Goal: Task Accomplishment & Management: Manage account settings

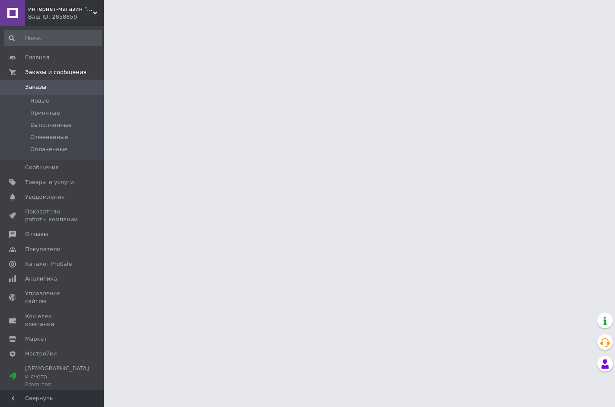
click at [58, 183] on span "Товары и услуги" at bounding box center [49, 182] width 49 height 8
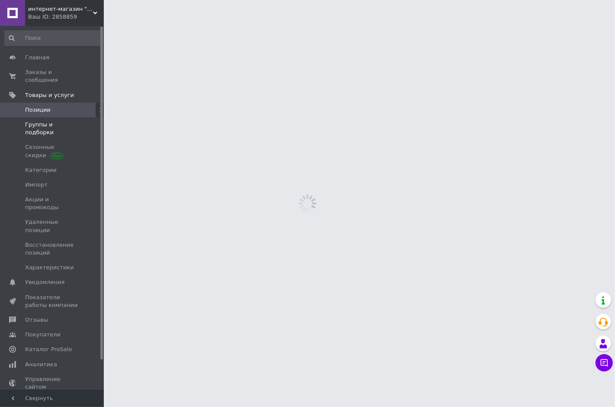
click at [60, 121] on span "Группы и подборки" at bounding box center [52, 129] width 55 height 16
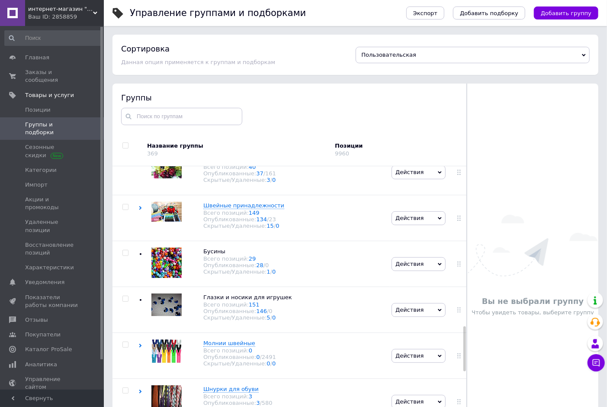
scroll to position [1057, 0]
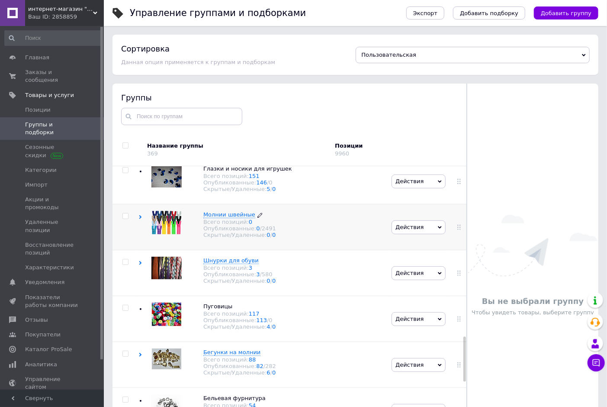
click at [227, 218] on span "Молнии швейные" at bounding box center [229, 214] width 52 height 6
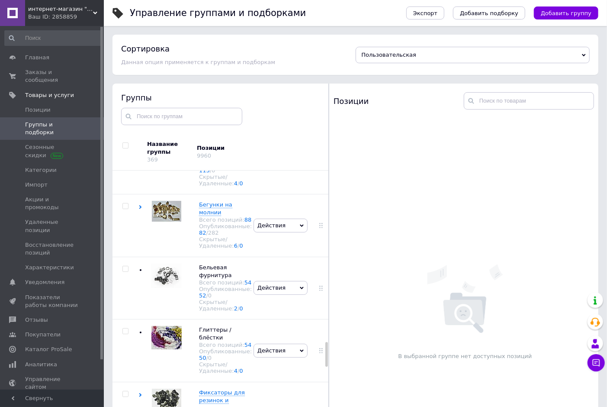
scroll to position [1895, 0]
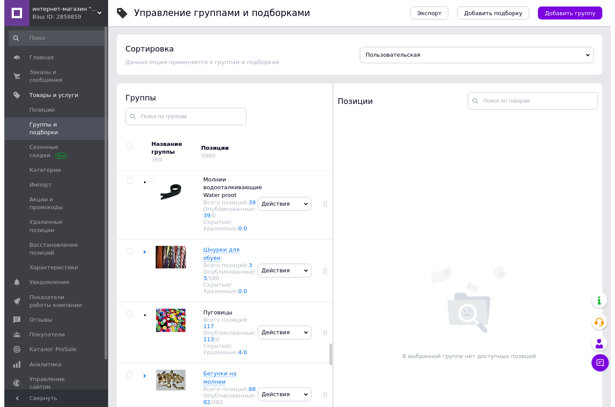
scroll to position [2280, 0]
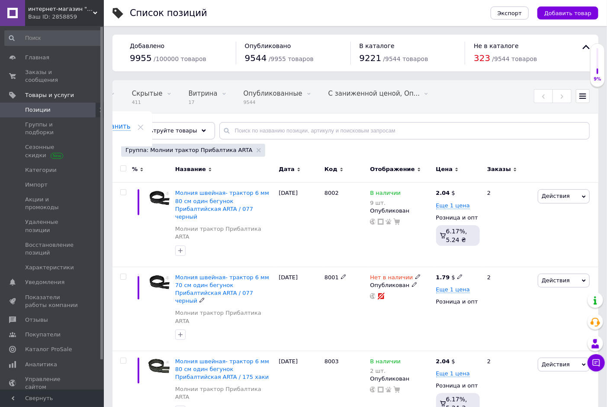
scroll to position [48, 0]
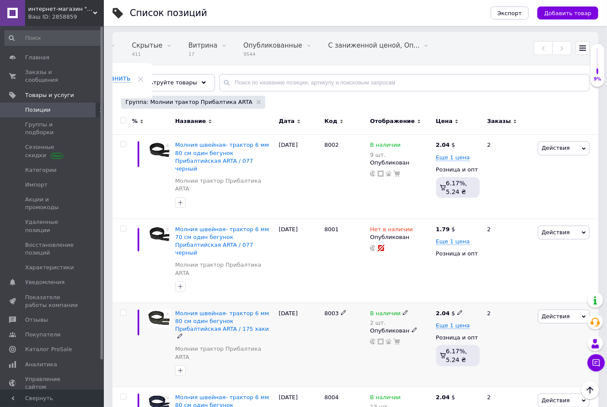
click at [403, 310] on icon at bounding box center [405, 312] width 5 height 5
click at [433, 318] on li "Нет в наличии" at bounding box center [454, 324] width 82 height 12
drag, startPoint x: 427, startPoint y: 309, endPoint x: 413, endPoint y: 311, distance: 14.3
click at [413, 331] on input "2" at bounding box center [445, 339] width 66 height 17
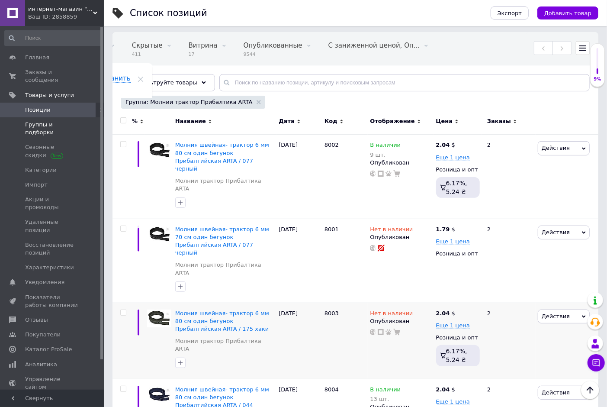
click at [62, 121] on span "Группы и подборки" at bounding box center [52, 129] width 55 height 16
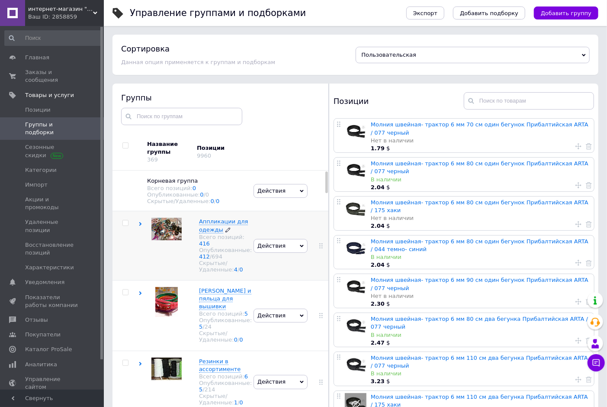
click at [219, 227] on span "Аппликации для одежды" at bounding box center [223, 225] width 49 height 14
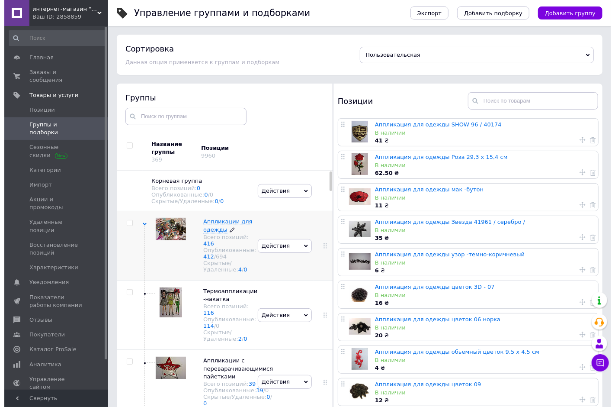
scroll to position [32, 0]
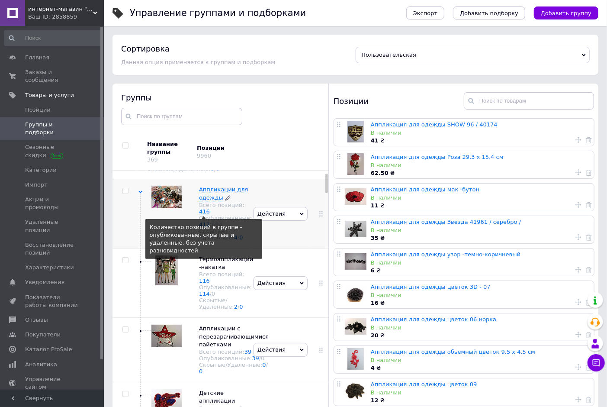
click at [202, 215] on link "416" at bounding box center [204, 211] width 11 height 6
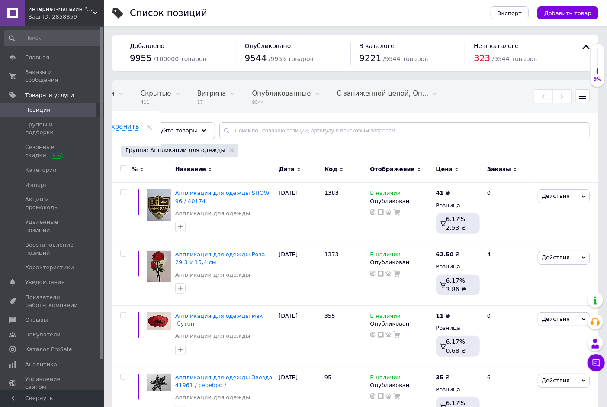
scroll to position [0, 92]
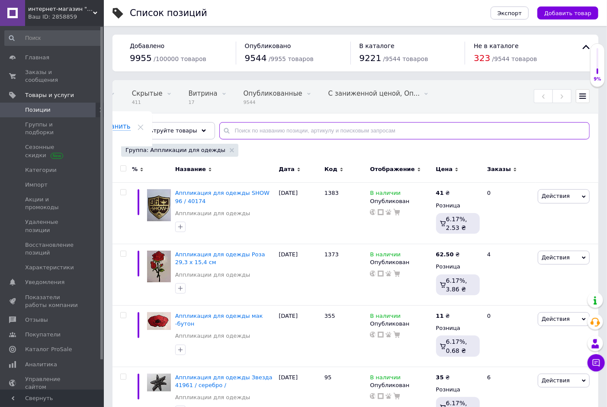
click at [225, 129] on input "text" at bounding box center [404, 130] width 370 height 17
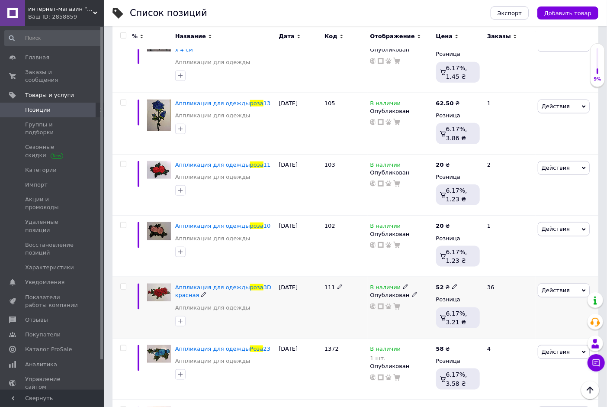
scroll to position [448, 0]
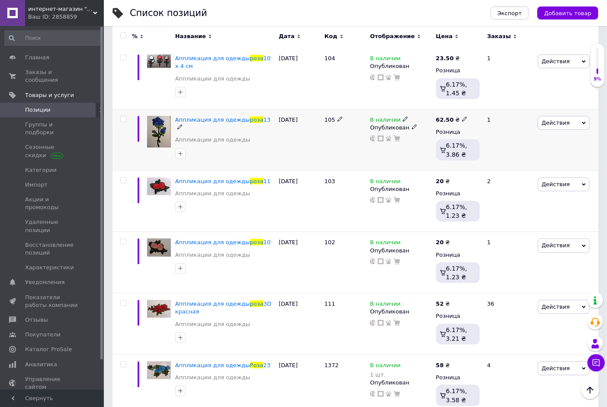
type input "роза"
click at [403, 116] on icon at bounding box center [405, 118] width 5 height 5
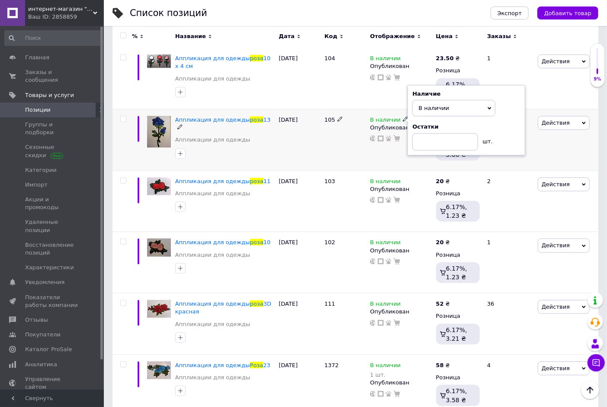
click at [509, 106] on div "Наличие В наличии Нет в наличии Под заказ Готово к отправке Остатки шт." at bounding box center [466, 120] width 108 height 61
click at [470, 133] on input at bounding box center [445, 141] width 66 height 17
type input "4"
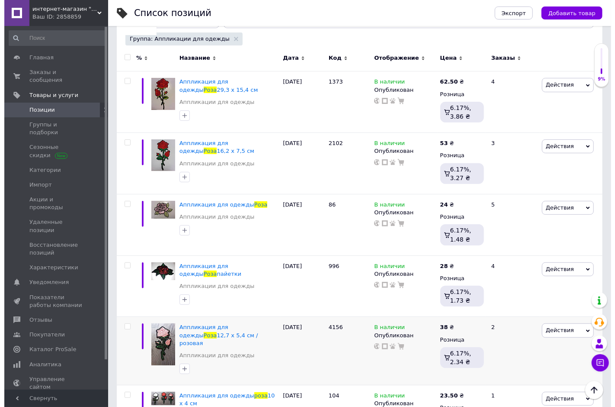
scroll to position [0, 0]
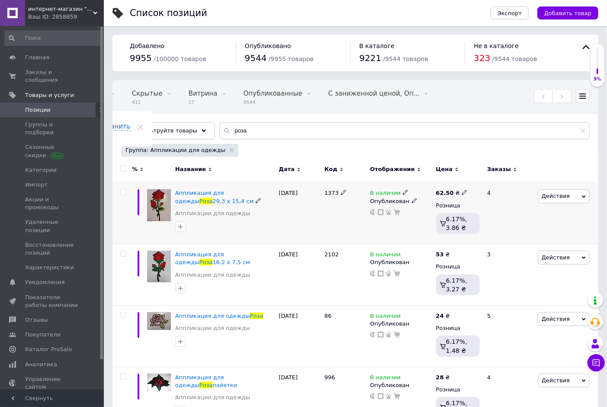
click at [403, 193] on icon at bounding box center [405, 191] width 5 height 5
click at [517, 185] on div "Наличие В наличии Нет в наличии Под заказ Готово к отправке Остатки шт." at bounding box center [466, 193] width 108 height 61
click at [468, 206] on input at bounding box center [445, 214] width 66 height 17
type input "6"
click at [65, 121] on span "Группы и подборки" at bounding box center [52, 129] width 55 height 16
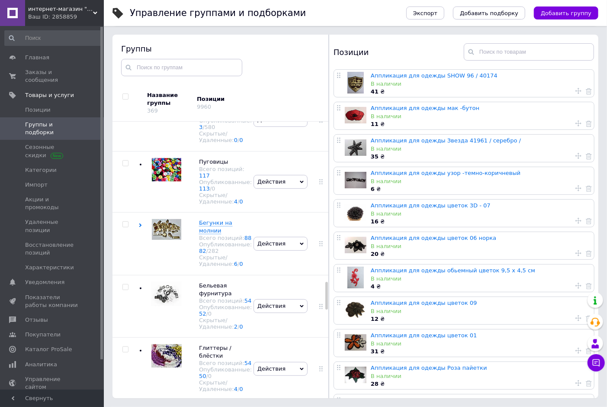
scroll to position [1698, 0]
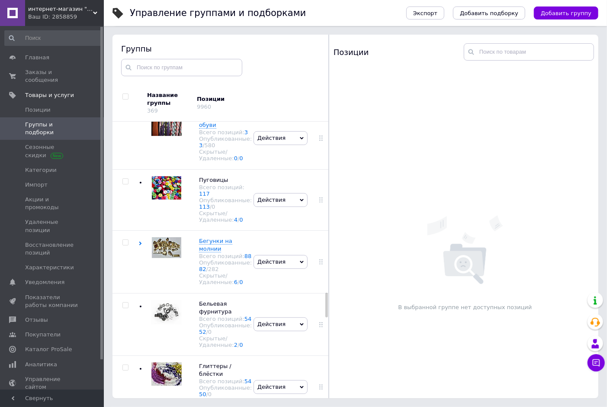
scroll to position [1938, 0]
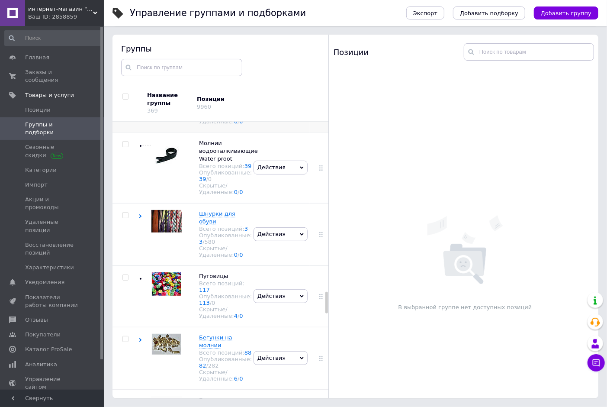
scroll to position [2259, 0]
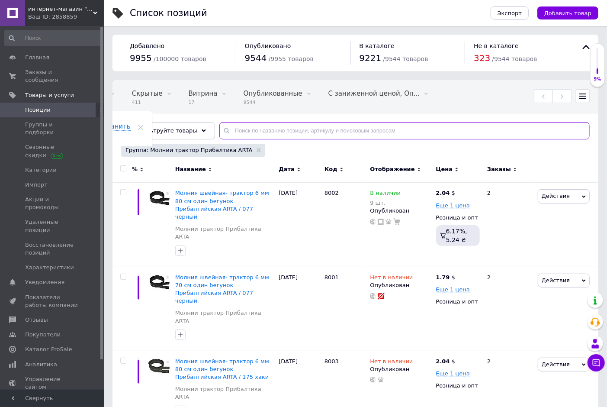
click at [253, 134] on input "text" at bounding box center [404, 130] width 370 height 17
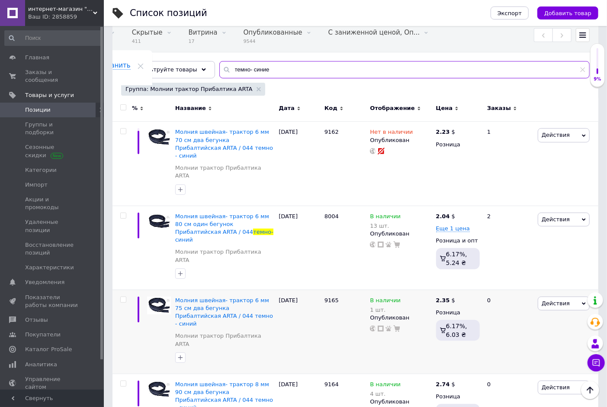
scroll to position [29, 0]
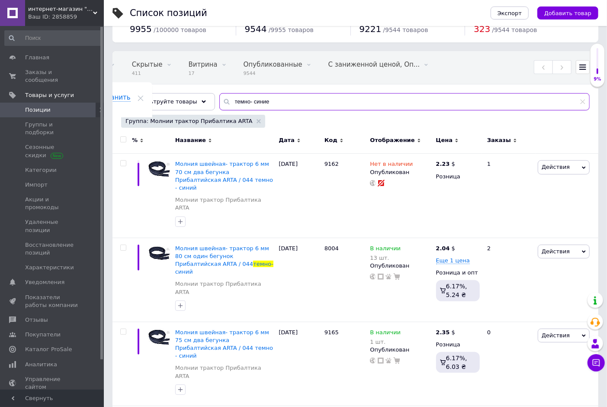
type input "темно- синие"
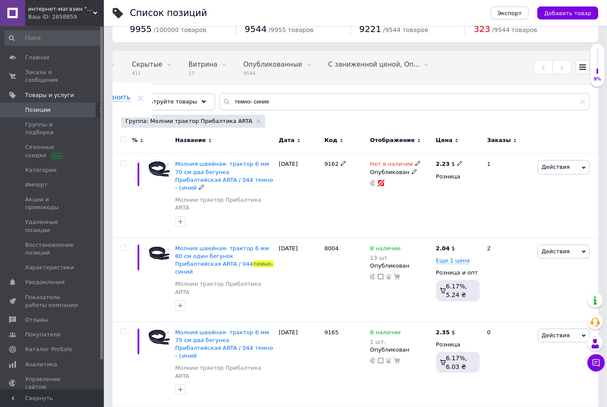
drag, startPoint x: 372, startPoint y: 212, endPoint x: 189, endPoint y: 168, distance: 188.3
click at [189, 168] on span "Молния швейная- трактор 6 мм 70 см два бегунка Прибалтийская ARTA / 044 темно -…" at bounding box center [224, 175] width 98 height 30
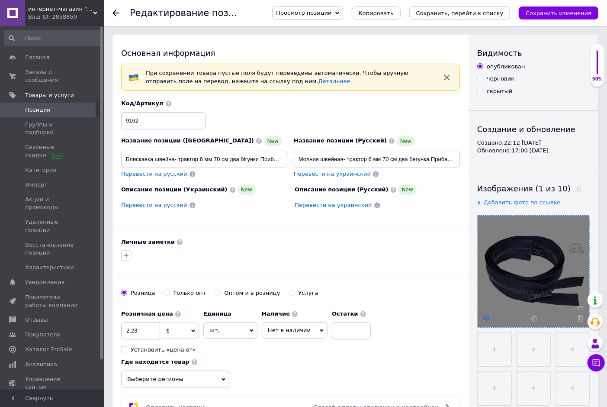
click at [486, 318] on use at bounding box center [486, 318] width 6 height 4
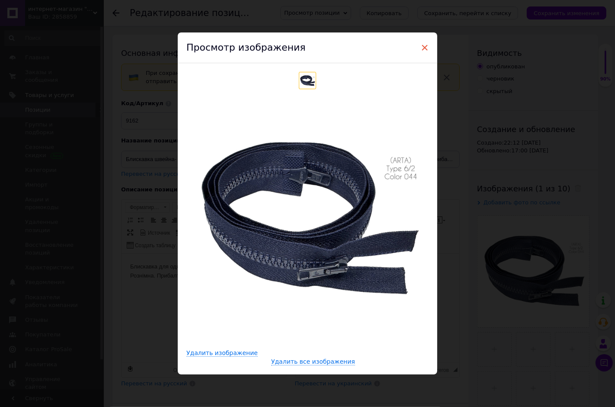
click at [425, 45] on span "×" at bounding box center [425, 47] width 8 height 15
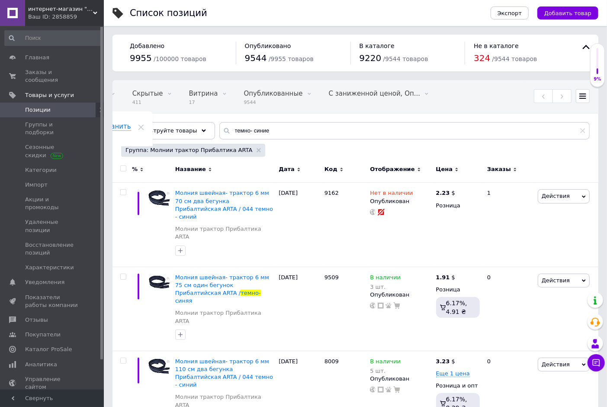
scroll to position [0, 92]
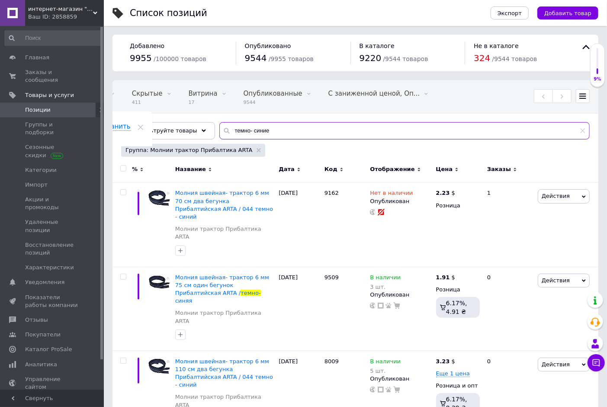
drag, startPoint x: 280, startPoint y: 127, endPoint x: 220, endPoint y: 126, distance: 60.1
click at [220, 126] on input "темно- синие" at bounding box center [404, 130] width 370 height 17
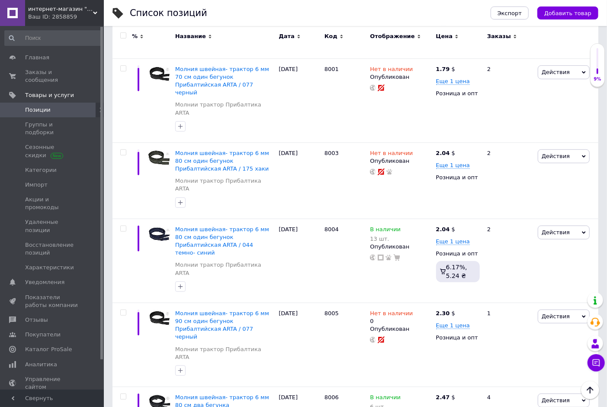
scroll to position [192, 0]
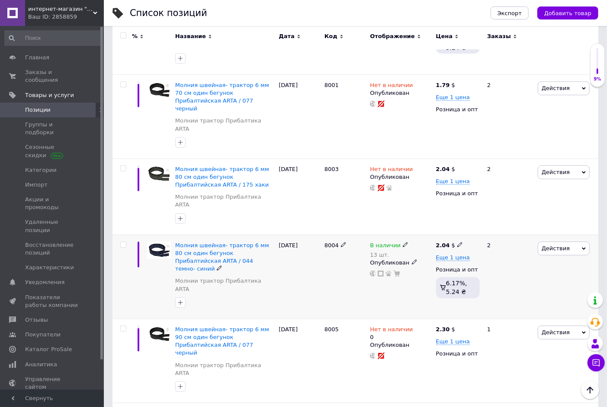
click at [403, 242] on icon at bounding box center [405, 244] width 5 height 5
click at [503, 220] on div "Наличие В наличии Нет в наличии Под заказ Готово к отправке Остатки 13 шт." at bounding box center [466, 250] width 108 height 61
drag, startPoint x: 450, startPoint y: 237, endPoint x: 418, endPoint y: 237, distance: 32.0
click at [418, 263] on input "13" at bounding box center [445, 271] width 66 height 17
type input "15"
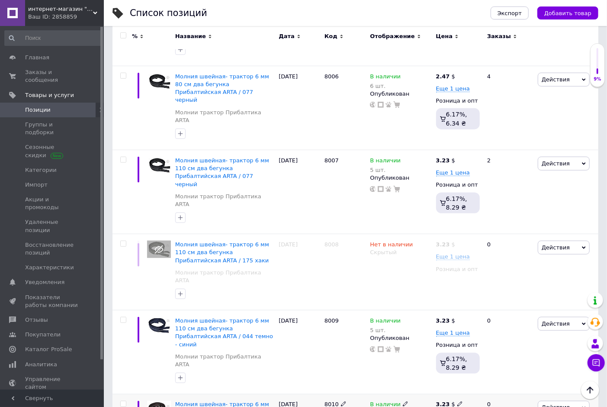
scroll to position [609, 0]
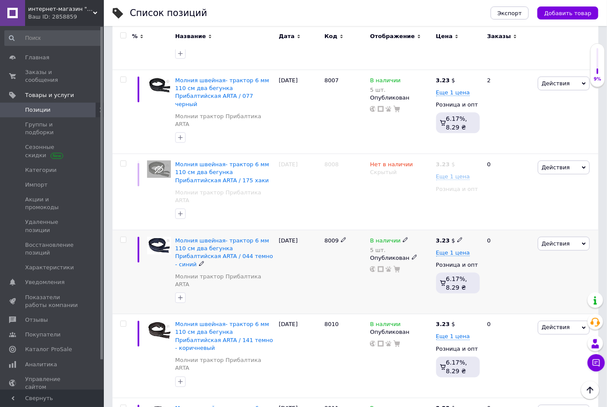
click at [404, 237] on icon at bounding box center [405, 239] width 5 height 5
click at [499, 216] on div "Наличие В наличии Нет в наличии Под заказ Готово к отправке Остатки 5 шт." at bounding box center [466, 246] width 108 height 61
drag, startPoint x: 440, startPoint y: 175, endPoint x: 417, endPoint y: 175, distance: 23.4
click at [417, 259] on input "5" at bounding box center [445, 267] width 66 height 17
type input "6"
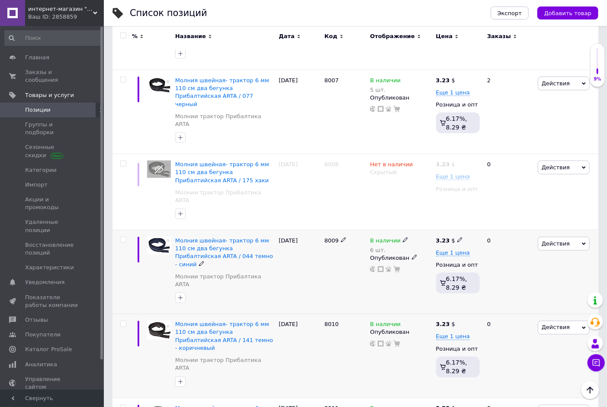
scroll to position [689, 0]
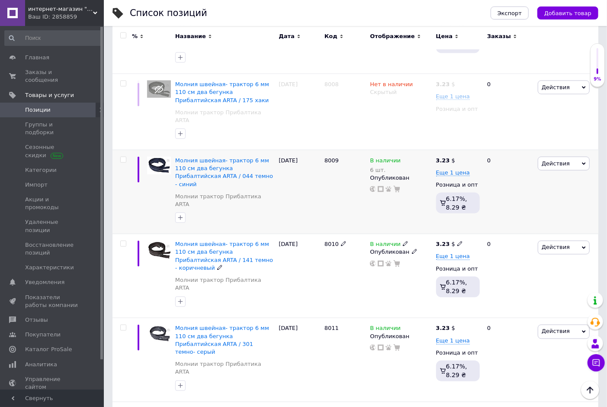
click at [403, 241] on icon at bounding box center [405, 243] width 5 height 5
click at [431, 245] on li "Нет в наличии" at bounding box center [454, 251] width 82 height 12
click at [343, 234] on div "8010" at bounding box center [345, 276] width 46 height 84
click at [403, 325] on icon at bounding box center [405, 327] width 5 height 5
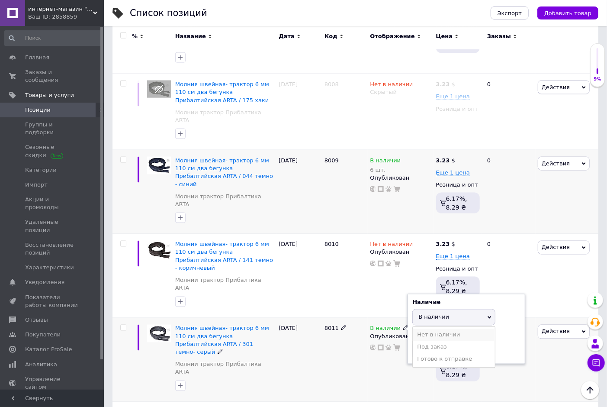
click at [444, 329] on li "Нет в наличии" at bounding box center [454, 335] width 82 height 12
click at [343, 318] on div "8011" at bounding box center [345, 360] width 46 height 84
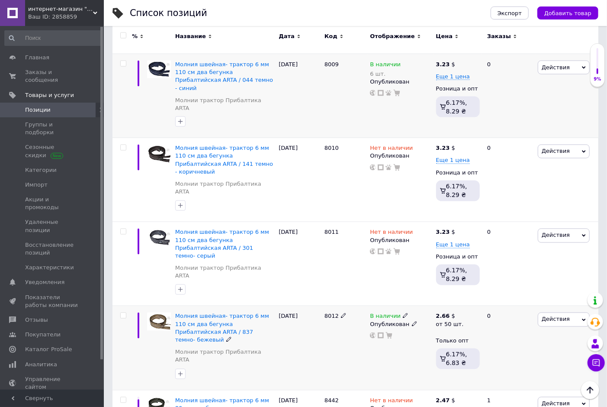
click at [403, 313] on icon at bounding box center [405, 315] width 5 height 5
click at [440, 317] on li "Нет в наличии" at bounding box center [454, 323] width 82 height 12
click at [308, 306] on div "[DATE]" at bounding box center [299, 348] width 46 height 84
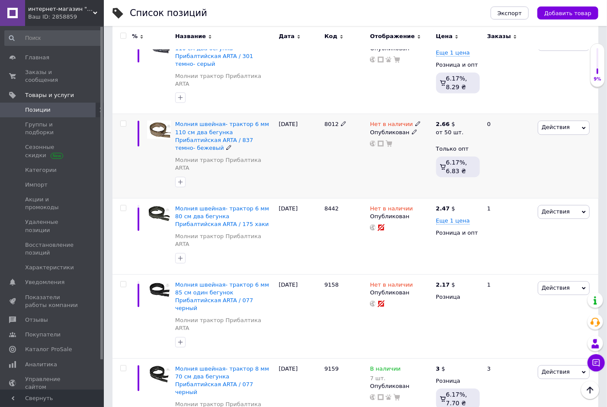
scroll to position [993, 0]
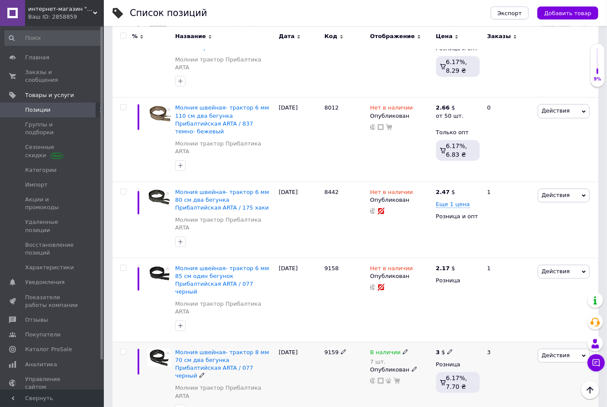
click at [403, 349] on icon at bounding box center [405, 351] width 5 height 5
click at [499, 327] on div "Наличие В наличии Нет в наличии Под заказ Готово к отправке Остатки 7 шт." at bounding box center [466, 357] width 108 height 61
drag, startPoint x: 456, startPoint y: 226, endPoint x: 416, endPoint y: 223, distance: 39.4
click at [416, 370] on input "7" at bounding box center [445, 378] width 66 height 17
type input "5"
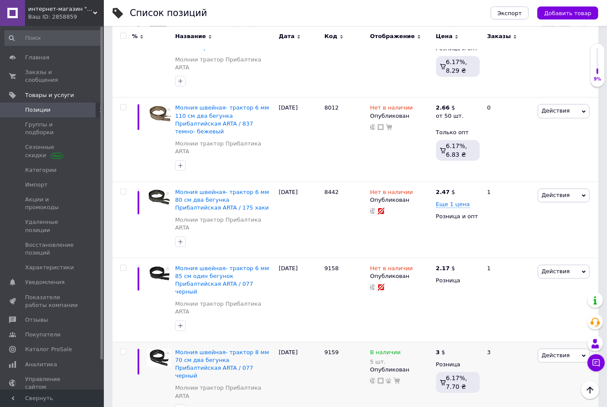
scroll to position [1041, 0]
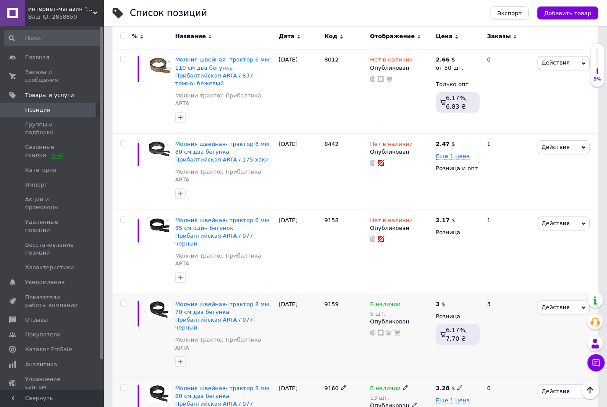
click at [403, 384] on icon at bounding box center [405, 386] width 5 height 5
click at [503, 363] on div "Наличие В наличии Нет в наличии Под заказ Готово к отправке Остатки 13 шт." at bounding box center [466, 393] width 108 height 61
drag, startPoint x: 435, startPoint y: 247, endPoint x: 406, endPoint y: 247, distance: 29.0
click at [406, 384] on div "В наличии 13 шт. Наличие В наличии Нет в наличии Под заказ Готово к отправке Ос…" at bounding box center [400, 402] width 61 height 36
type input "3"
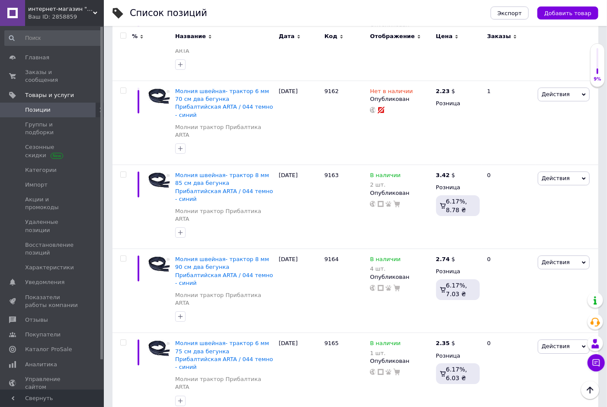
scroll to position [1522, 0]
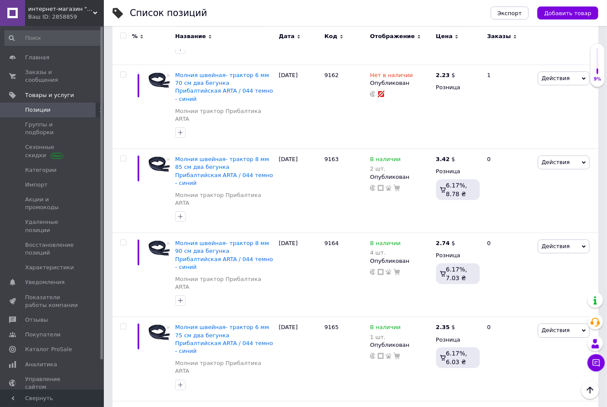
drag, startPoint x: 458, startPoint y: 247, endPoint x: 412, endPoint y: 247, distance: 46.7
type input "3"
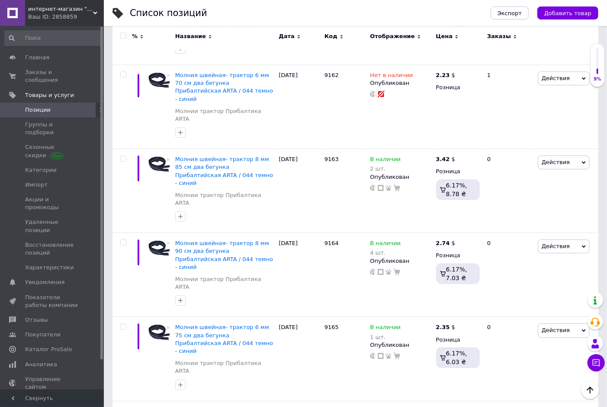
drag, startPoint x: 445, startPoint y: 244, endPoint x: 416, endPoint y: 245, distance: 28.6
type input "2"
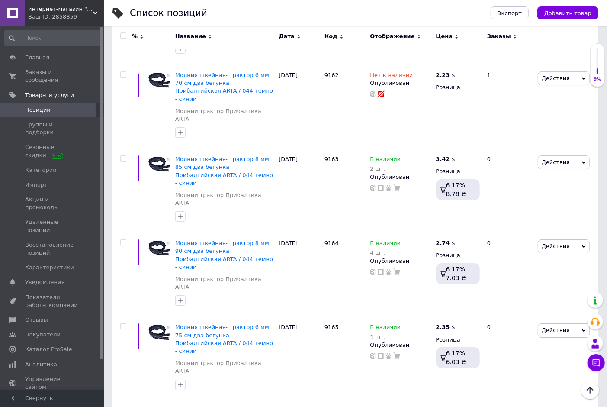
scroll to position [1586, 0]
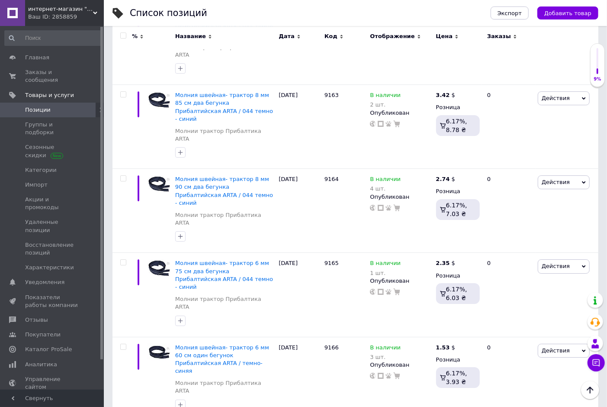
drag, startPoint x: 427, startPoint y: 245, endPoint x: 411, endPoint y: 247, distance: 16.1
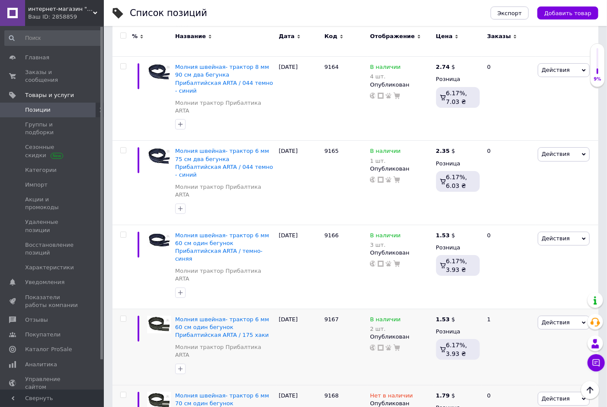
scroll to position [1714, 0]
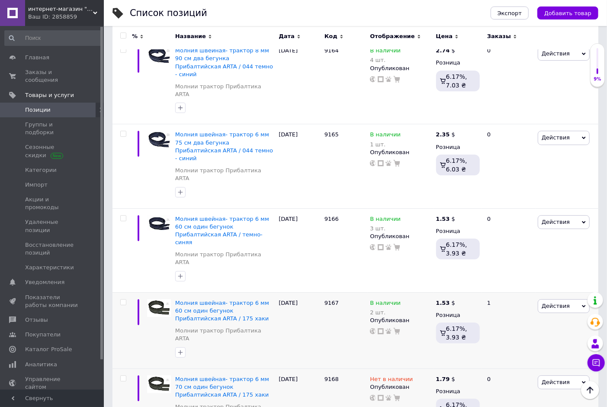
drag, startPoint x: 512, startPoint y: 297, endPoint x: 454, endPoint y: 327, distance: 65.6
drag, startPoint x: 440, startPoint y: 330, endPoint x: 414, endPoint y: 327, distance: 26.2
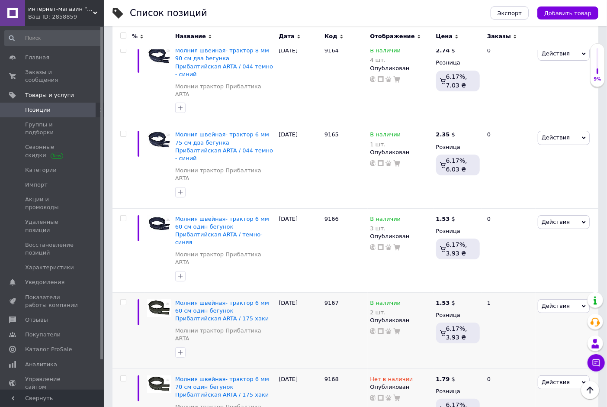
type input "3"
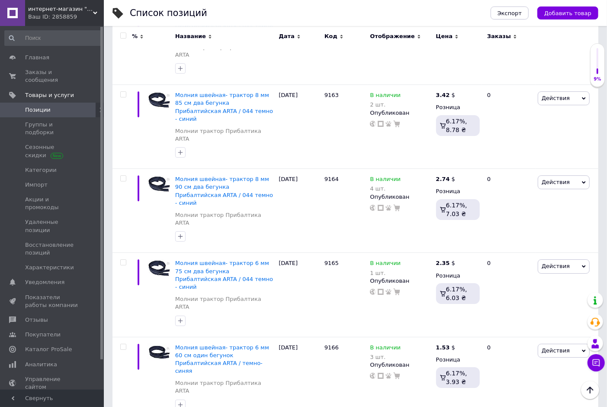
drag, startPoint x: 426, startPoint y: 180, endPoint x: 412, endPoint y: 180, distance: 13.8
type input "3"
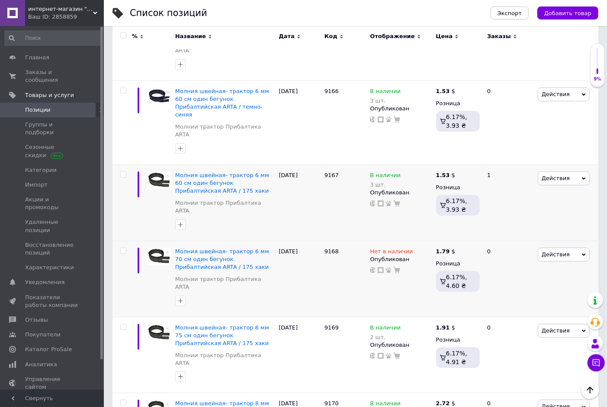
scroll to position [1858, 0]
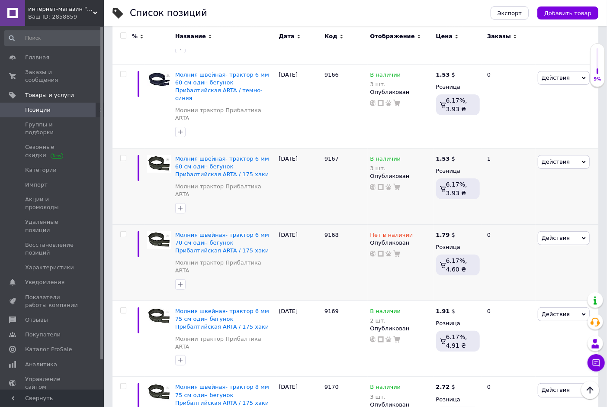
drag, startPoint x: 439, startPoint y: 253, endPoint x: 416, endPoint y: 252, distance: 22.9
type input "3"
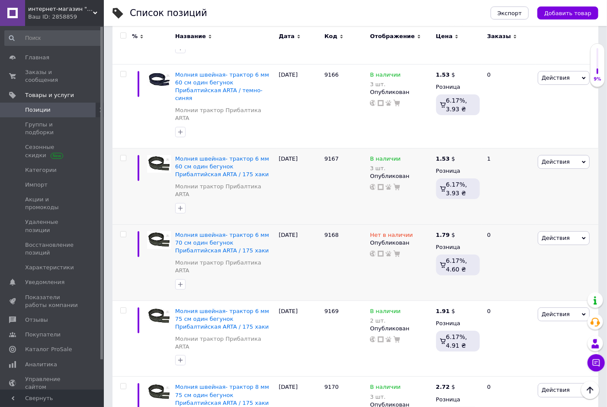
drag, startPoint x: 439, startPoint y: 317, endPoint x: 411, endPoint y: 317, distance: 27.3
type input "6"
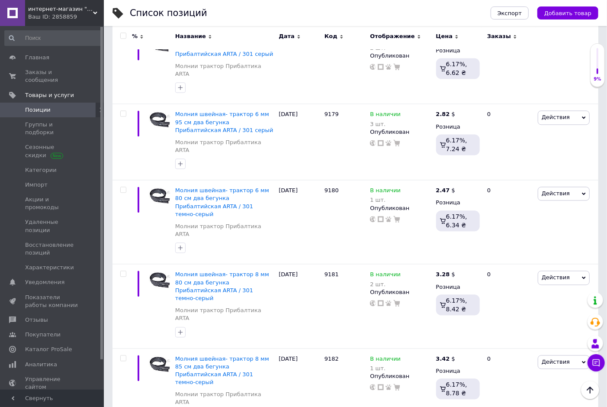
scroll to position [2739, 0]
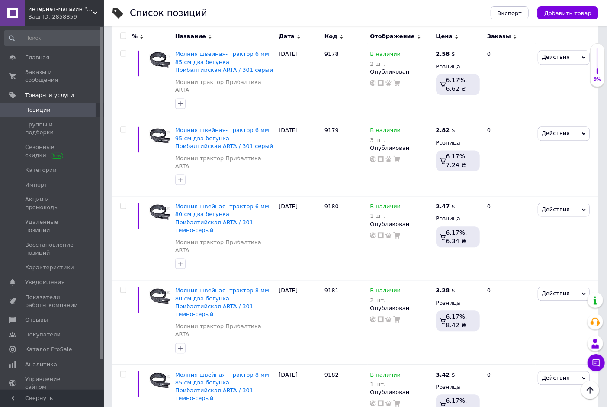
drag, startPoint x: 515, startPoint y: 219, endPoint x: 475, endPoint y: 247, distance: 48.8
drag, startPoint x: 448, startPoint y: 256, endPoint x: 420, endPoint y: 257, distance: 28.6
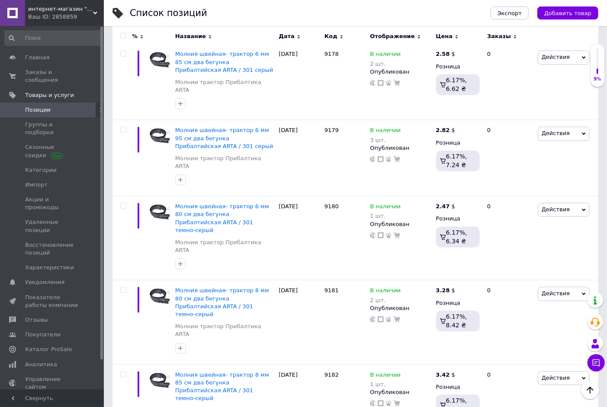
drag, startPoint x: 420, startPoint y: 257, endPoint x: 413, endPoint y: 257, distance: 6.5
type input "1"
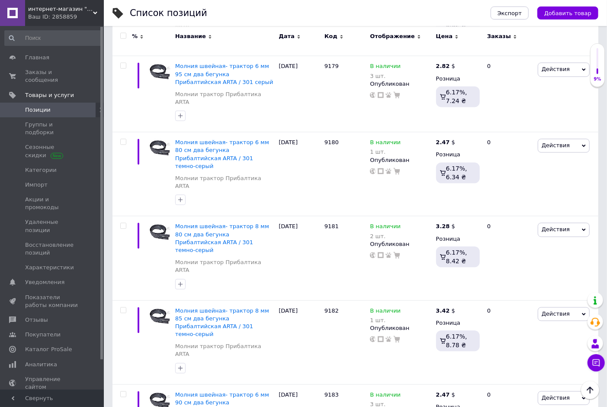
scroll to position [2851, 0]
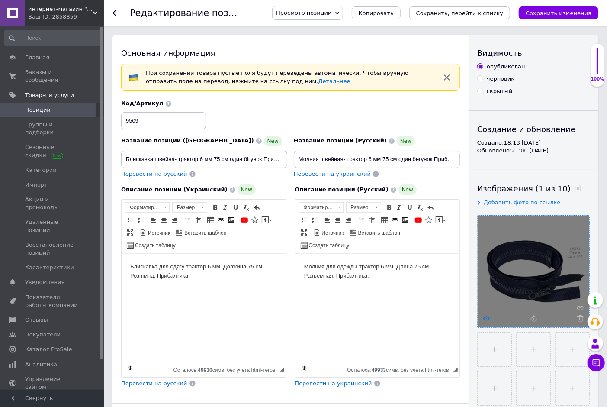
click at [487, 319] on icon at bounding box center [486, 318] width 6 height 6
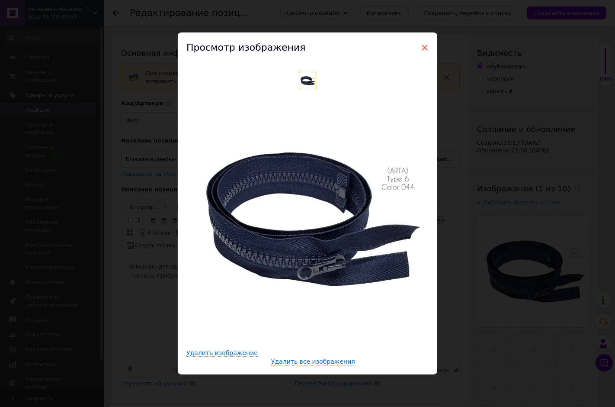
click at [423, 46] on span "×" at bounding box center [425, 47] width 8 height 15
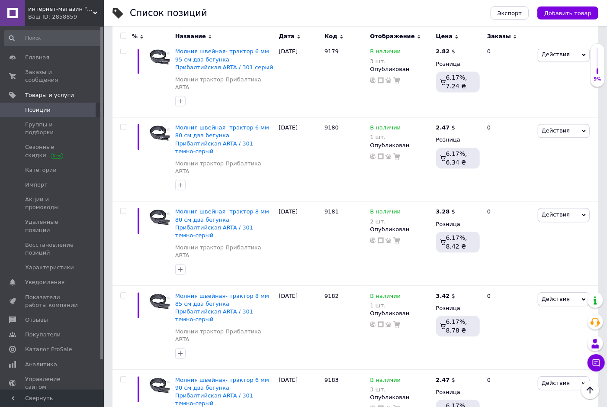
scroll to position [2750, 0]
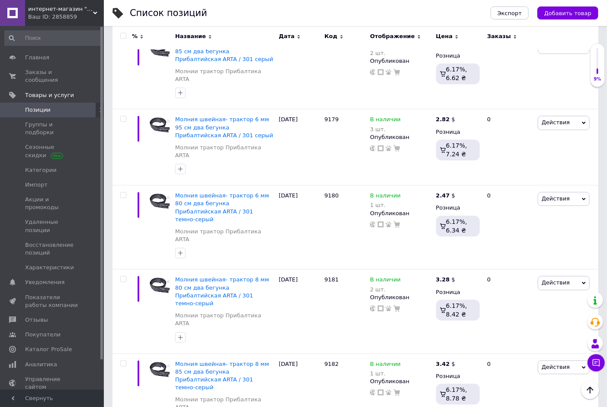
drag, startPoint x: 425, startPoint y: 230, endPoint x: 413, endPoint y: 231, distance: 12.6
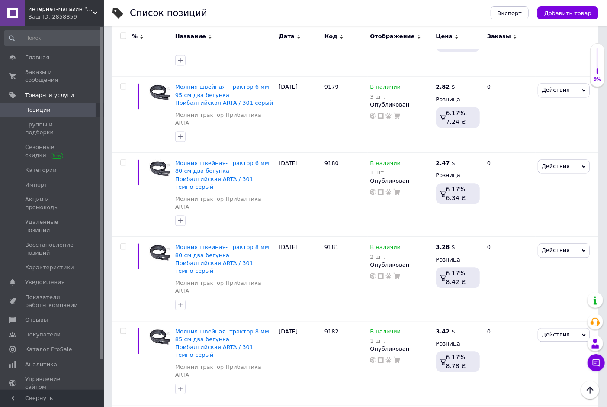
drag, startPoint x: 441, startPoint y: 339, endPoint x: 418, endPoint y: 335, distance: 23.3
type input "7"
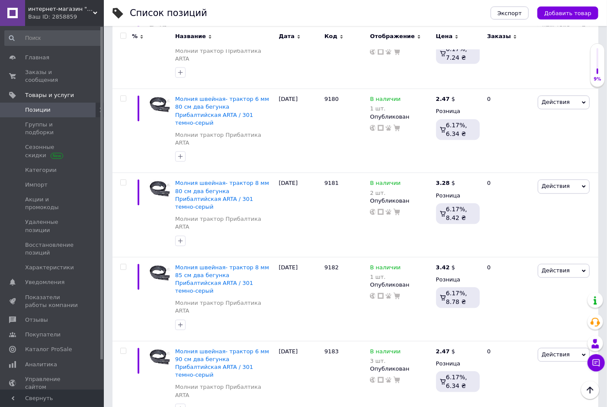
scroll to position [2862, 0]
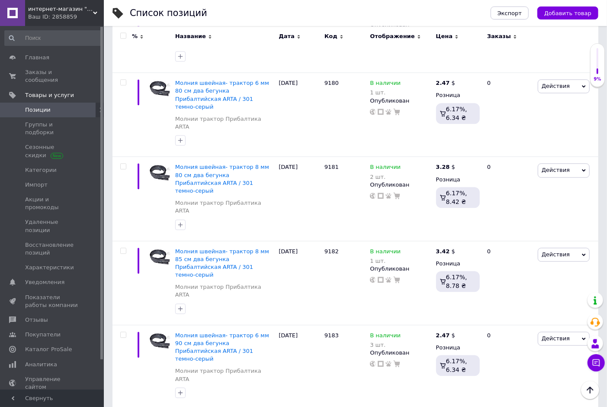
drag, startPoint x: 426, startPoint y: 326, endPoint x: 410, endPoint y: 325, distance: 16.5
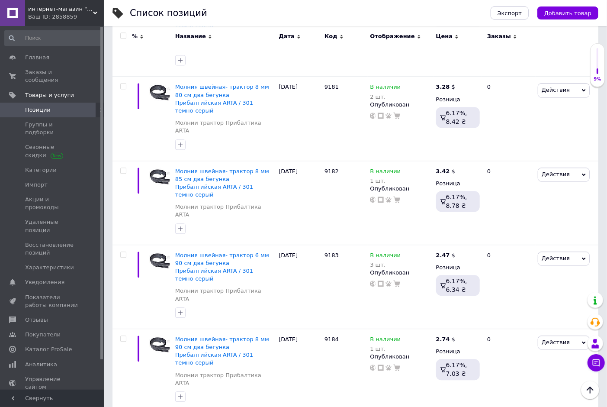
drag, startPoint x: 433, startPoint y: 315, endPoint x: 416, endPoint y: 314, distance: 16.9
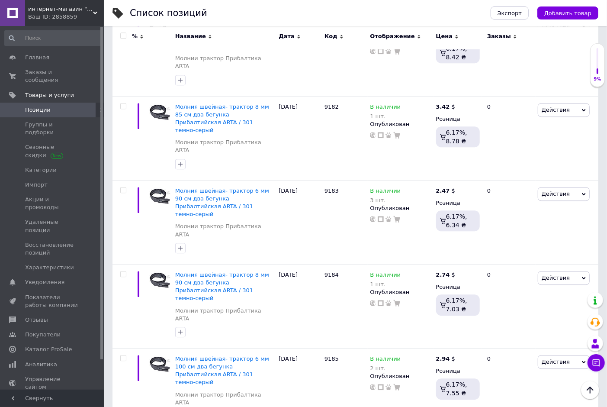
scroll to position [3022, 0]
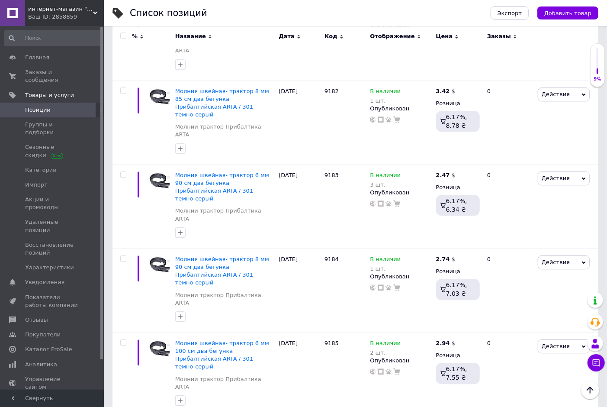
type input "16"
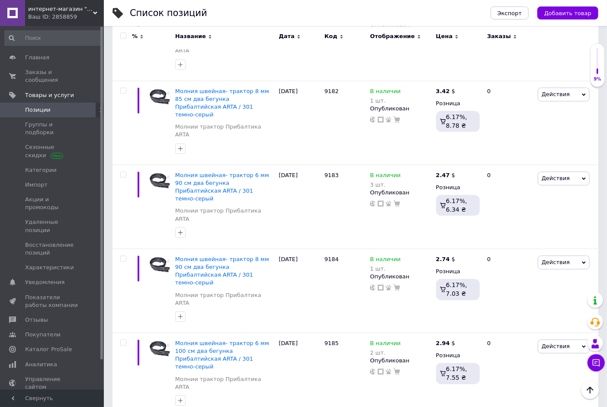
drag, startPoint x: 442, startPoint y: 236, endPoint x: 410, endPoint y: 235, distance: 32.9
type input "5"
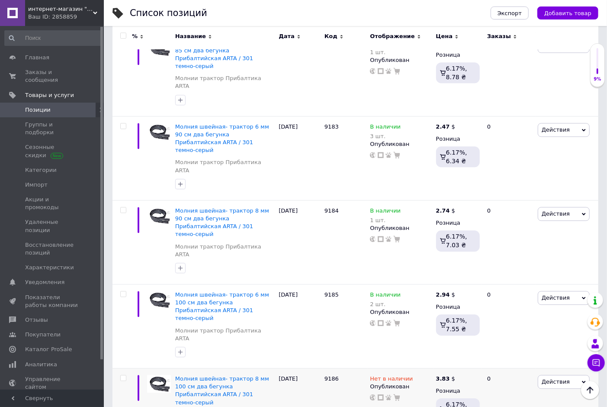
drag, startPoint x: 425, startPoint y: 186, endPoint x: 412, endPoint y: 183, distance: 13.3
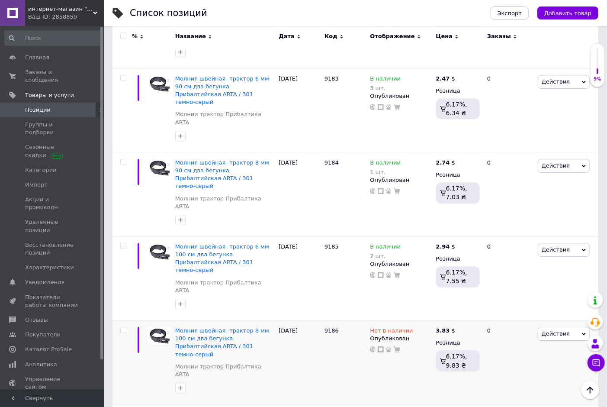
drag, startPoint x: 445, startPoint y: 212, endPoint x: 395, endPoint y: 214, distance: 49.4
type input "6"
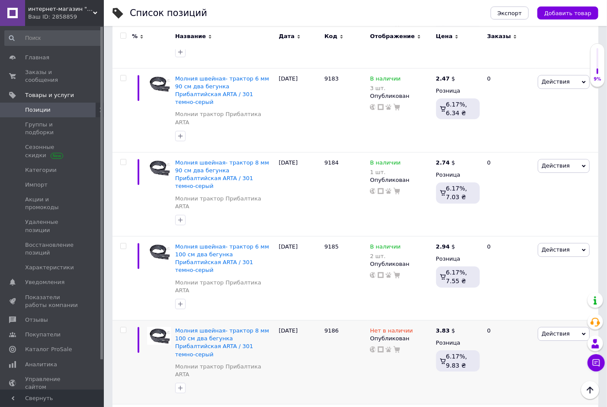
scroll to position [3134, 0]
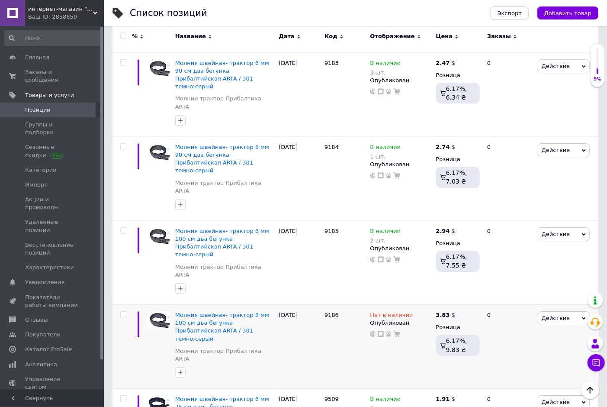
drag, startPoint x: 440, startPoint y: 327, endPoint x: 414, endPoint y: 326, distance: 25.6
type input "5"
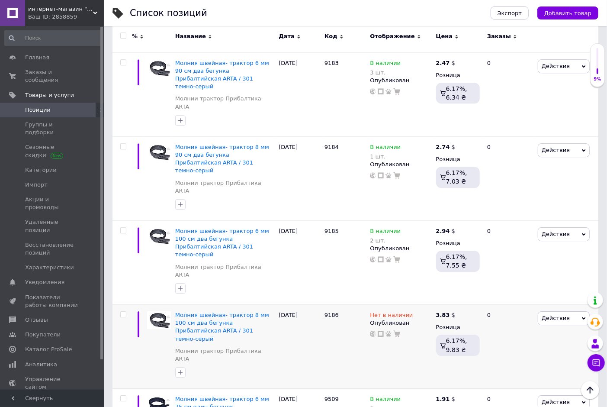
scroll to position [3255, 0]
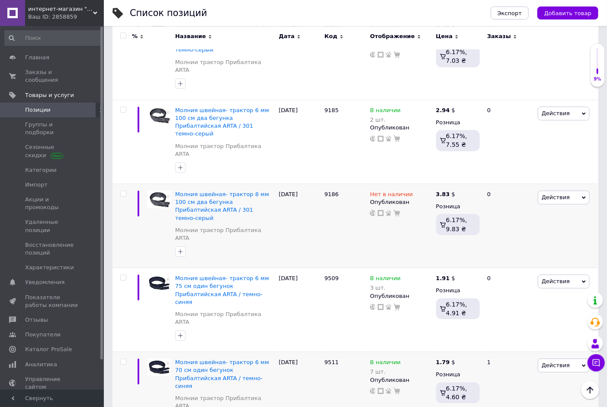
drag, startPoint x: 431, startPoint y: 345, endPoint x: 411, endPoint y: 343, distance: 20.0
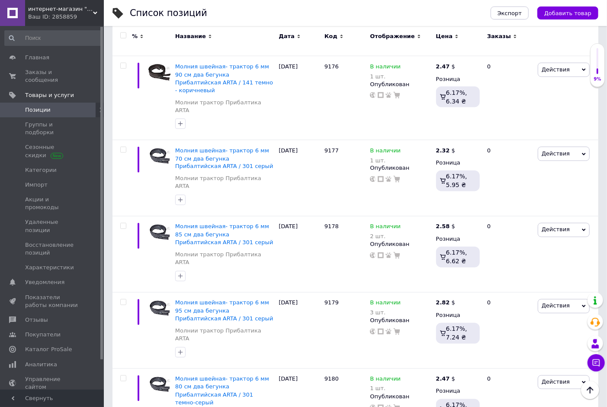
scroll to position [0, 0]
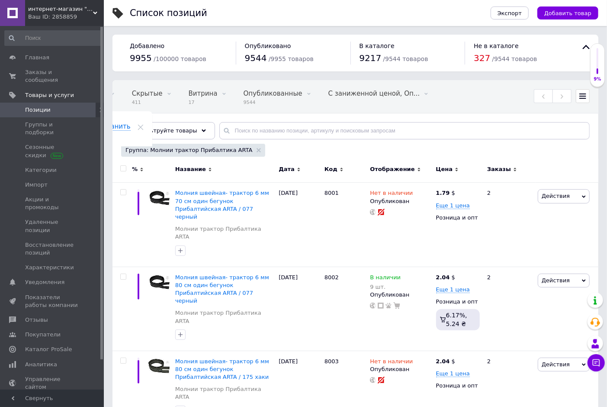
click at [286, 120] on div "Все 9955 Со скидкой 0 Удалить Редактировать Скрытые 411 Удалить Редактировать В…" at bounding box center [355, 113] width 486 height 71
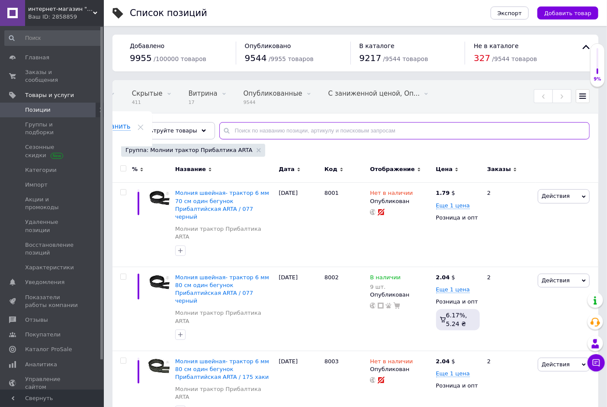
click at [279, 131] on input "text" at bounding box center [404, 130] width 370 height 17
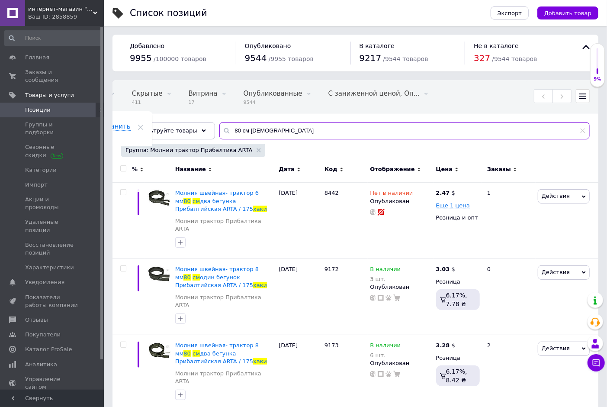
drag, startPoint x: 260, startPoint y: 130, endPoint x: 213, endPoint y: 128, distance: 47.6
click at [219, 128] on div "80 см [DEMOGRAPHIC_DATA]" at bounding box center [404, 130] width 370 height 17
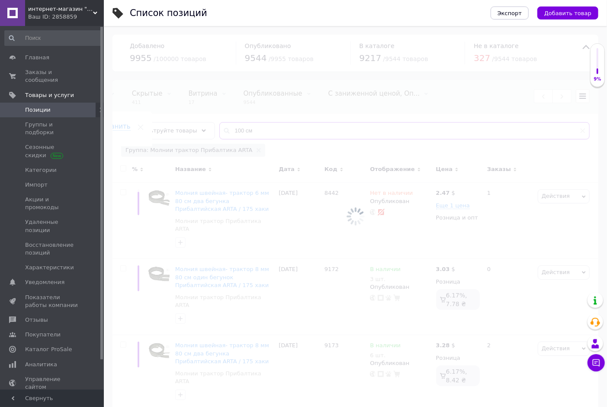
scroll to position [0, 84]
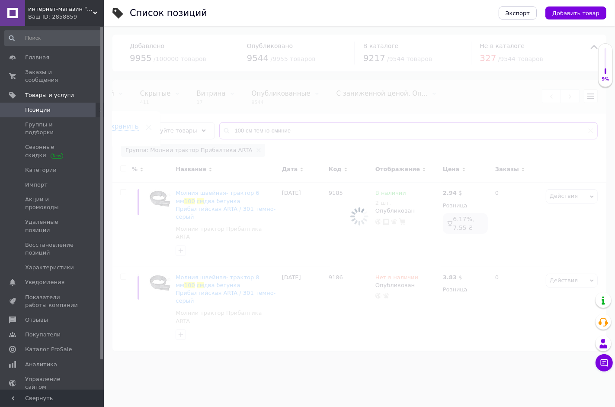
scroll to position [0, 92]
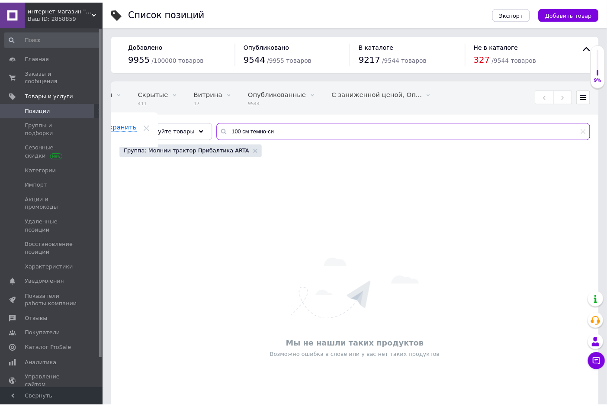
scroll to position [0, 84]
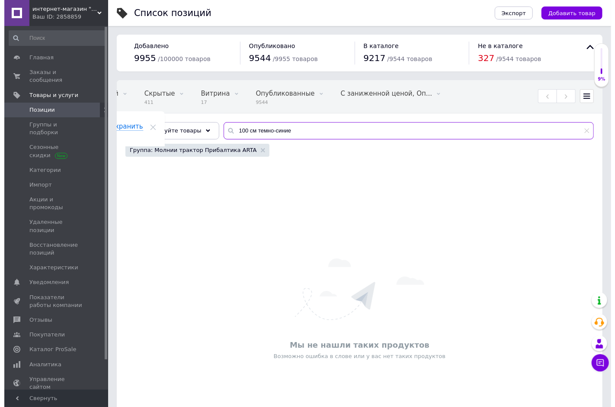
scroll to position [0, 92]
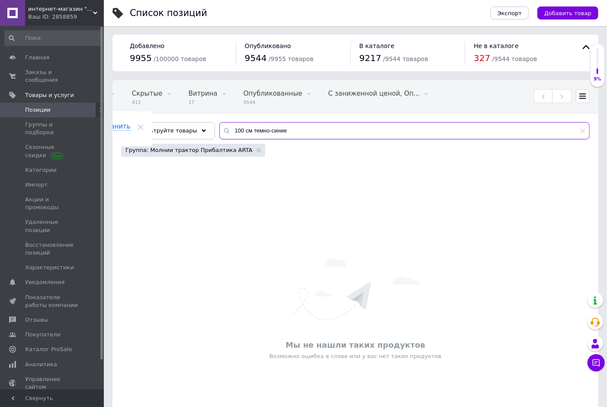
drag, startPoint x: 241, startPoint y: 128, endPoint x: 325, endPoint y: 132, distance: 83.6
click at [325, 132] on input "100 см темно-синие" at bounding box center [404, 130] width 370 height 17
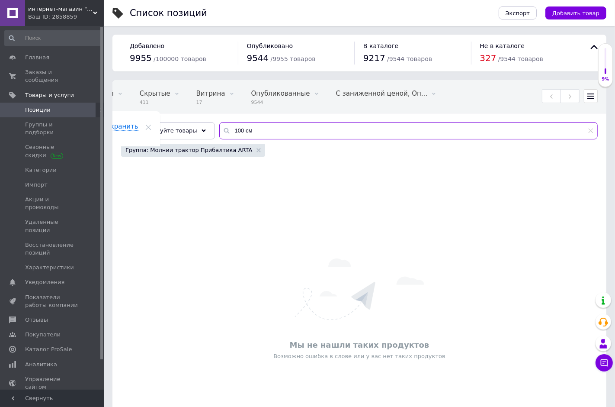
scroll to position [0, 84]
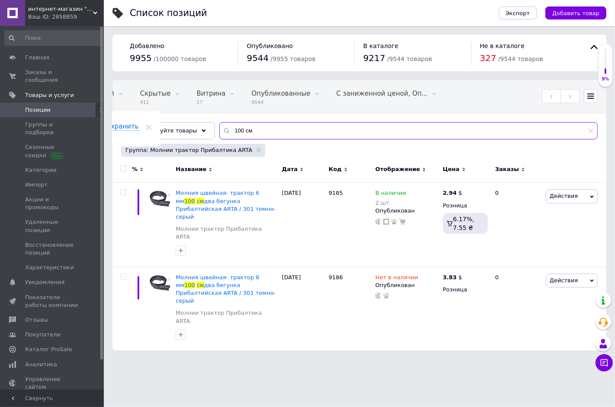
type input "100 см темно-синие"
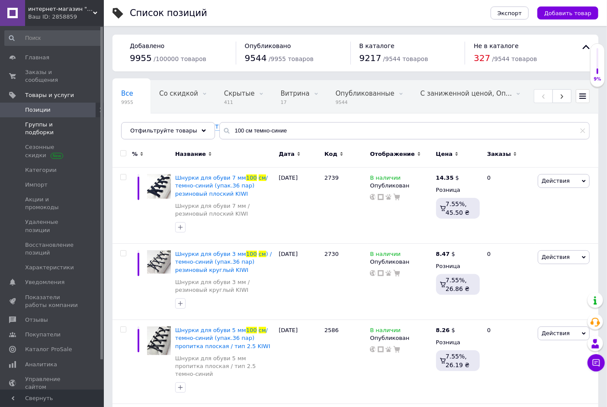
click at [61, 121] on span "Группы и подборки" at bounding box center [52, 129] width 55 height 16
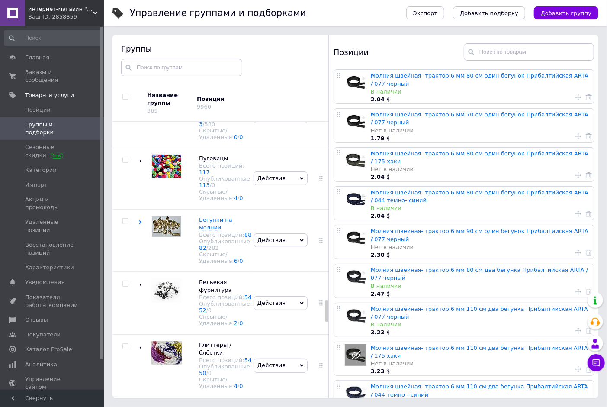
scroll to position [2296, 0]
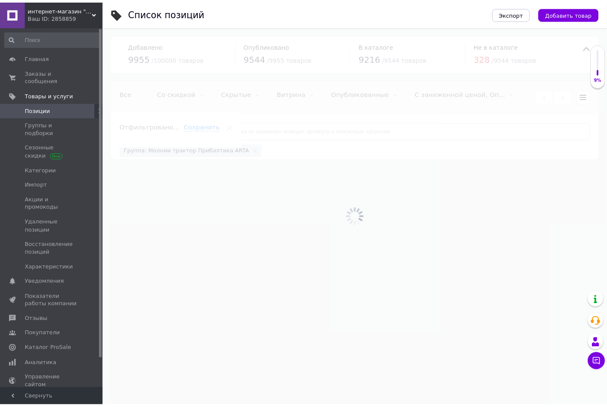
scroll to position [0, 83]
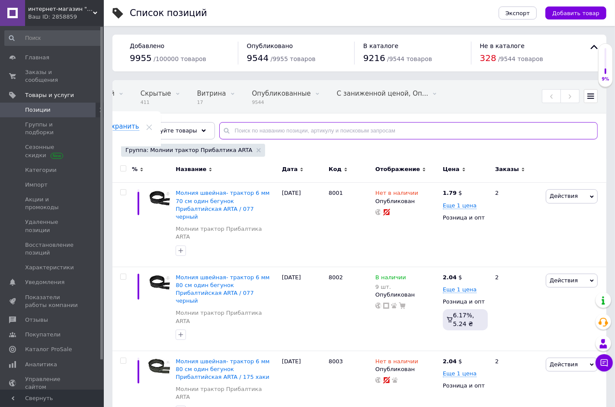
click at [243, 130] on input "text" at bounding box center [408, 130] width 378 height 17
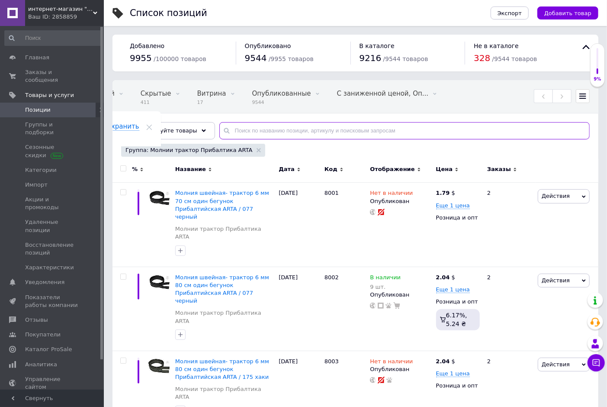
scroll to position [0, 92]
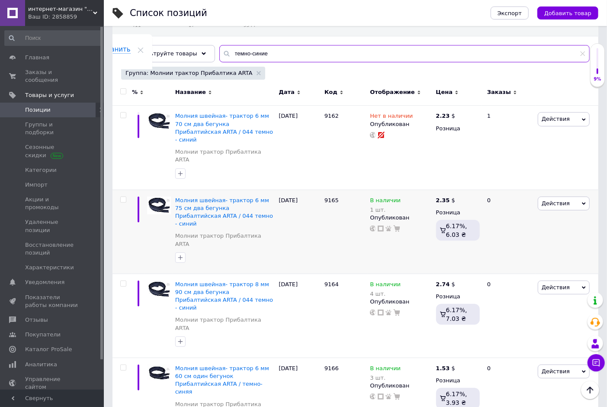
scroll to position [45, 0]
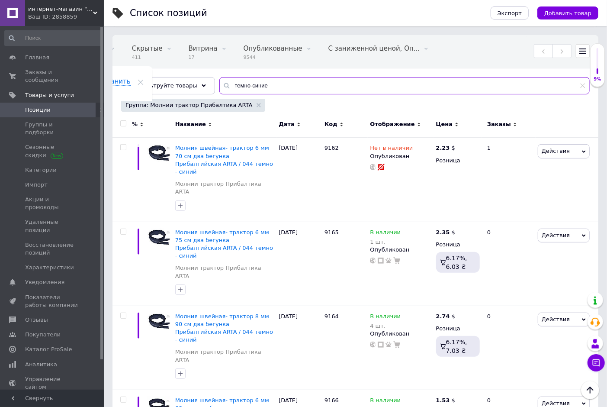
drag, startPoint x: 236, startPoint y: 79, endPoint x: 213, endPoint y: 80, distance: 23.4
click at [219, 80] on input "темно-синие" at bounding box center [404, 85] width 370 height 17
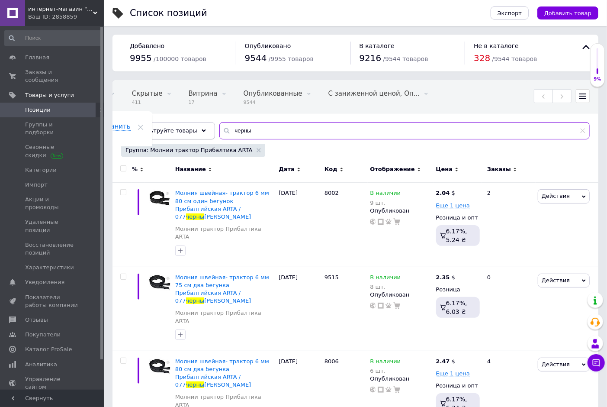
drag, startPoint x: 243, startPoint y: 132, endPoint x: 189, endPoint y: 131, distance: 54.5
click at [189, 131] on div "Отфильтруйте товары черны" at bounding box center [355, 130] width 468 height 17
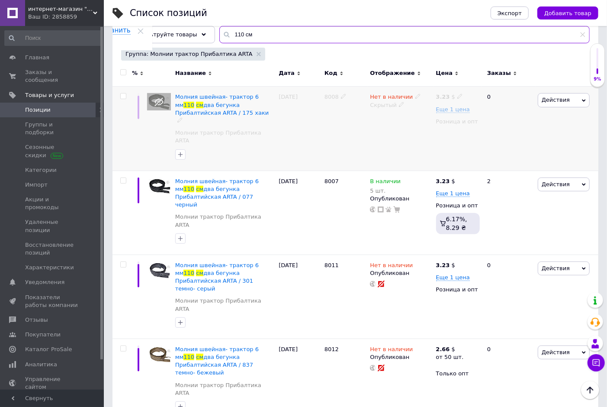
scroll to position [32, 0]
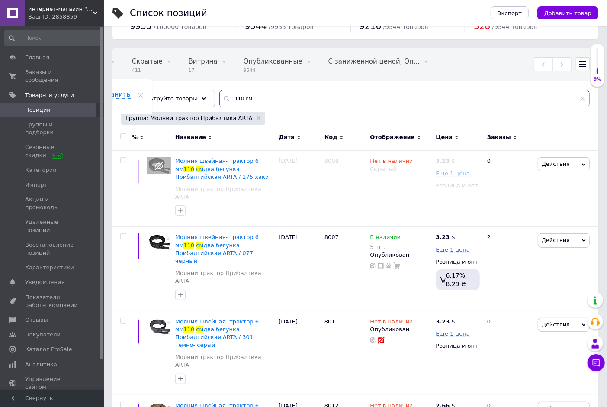
drag, startPoint x: 250, startPoint y: 94, endPoint x: 205, endPoint y: 92, distance: 44.6
click at [205, 92] on div "Все 9955 Со скидкой 0 Удалить Редактировать Скрытые 411 Удалить Редактировать В…" at bounding box center [355, 87] width 486 height 79
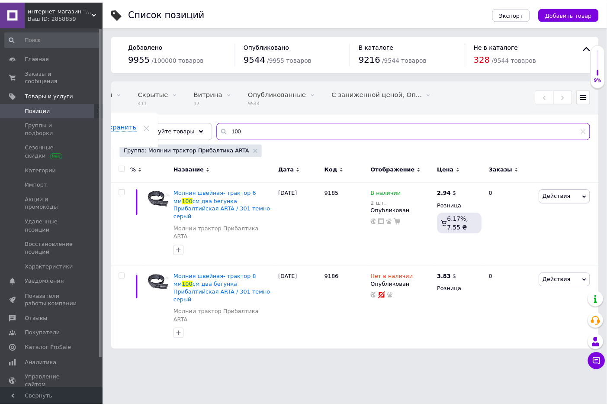
scroll to position [0, 84]
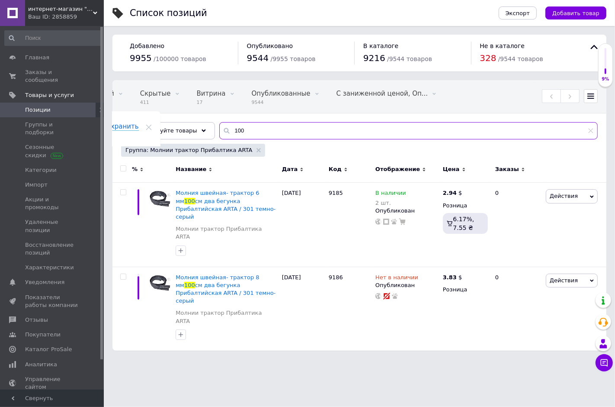
drag, startPoint x: 244, startPoint y: 136, endPoint x: 222, endPoint y: 133, distance: 21.8
click at [222, 133] on input "100" at bounding box center [408, 130] width 378 height 17
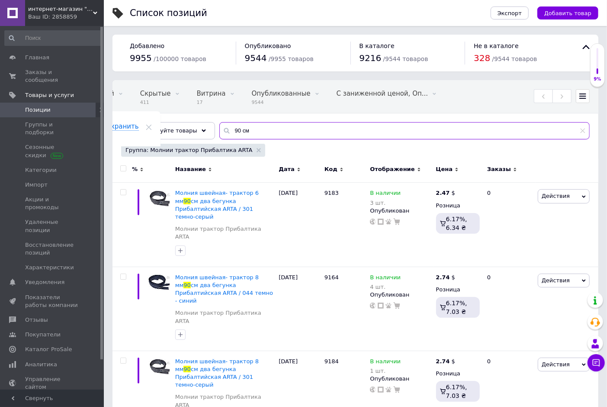
scroll to position [0, 92]
drag, startPoint x: 247, startPoint y: 125, endPoint x: 213, endPoint y: 122, distance: 33.4
click at [219, 122] on input "90 см" at bounding box center [404, 130] width 370 height 17
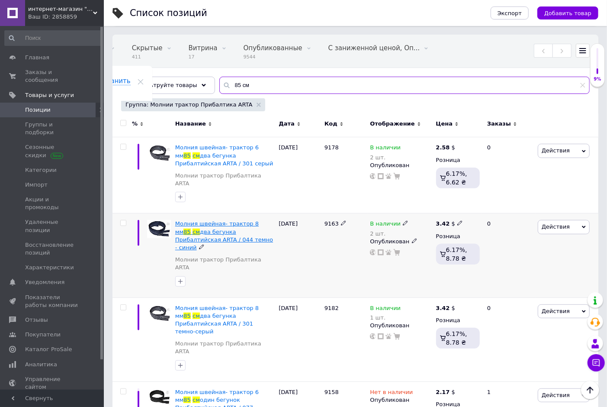
scroll to position [29, 0]
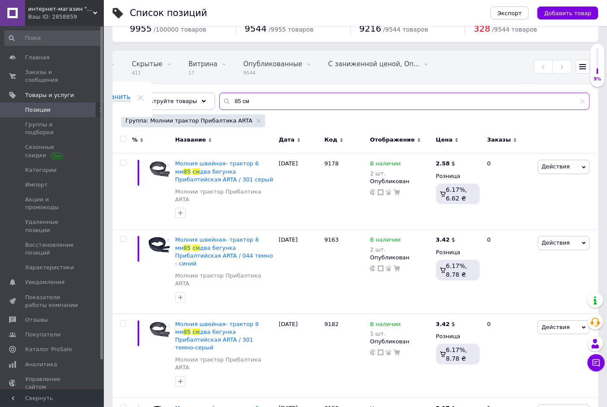
drag, startPoint x: 242, startPoint y: 104, endPoint x: 214, endPoint y: 99, distance: 28.9
click at [219, 99] on div "85 см" at bounding box center [404, 101] width 370 height 17
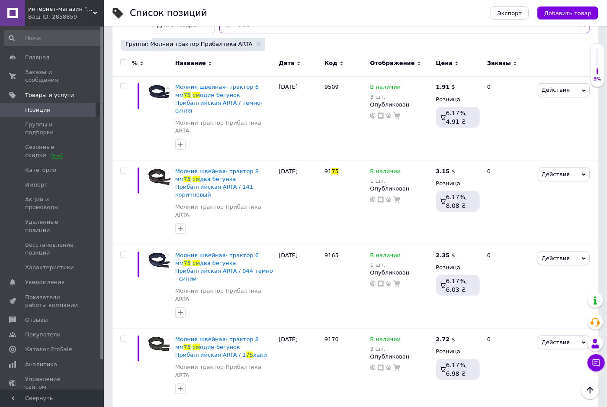
scroll to position [0, 20]
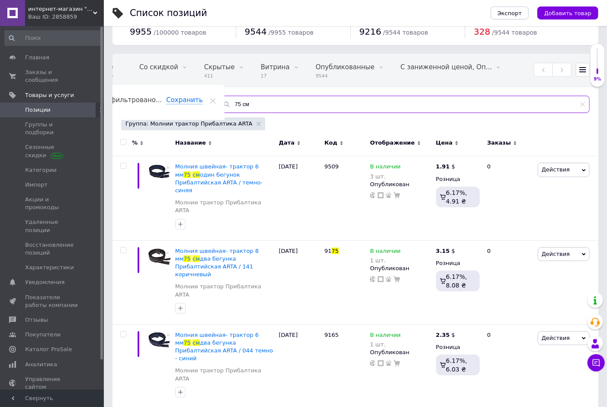
drag, startPoint x: 236, startPoint y: 103, endPoint x: 208, endPoint y: 98, distance: 28.1
click at [219, 98] on input "75 см" at bounding box center [404, 104] width 370 height 17
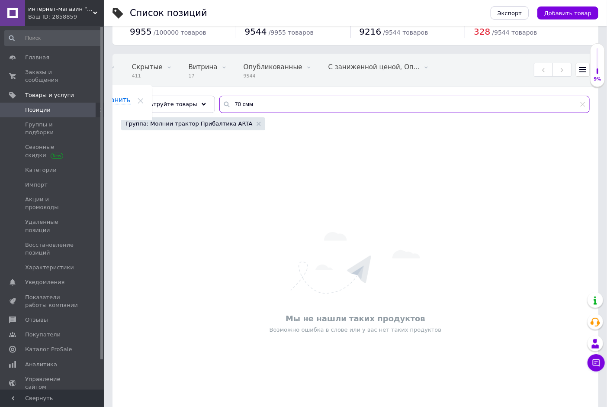
click at [248, 105] on input "70 смм" at bounding box center [404, 104] width 370 height 17
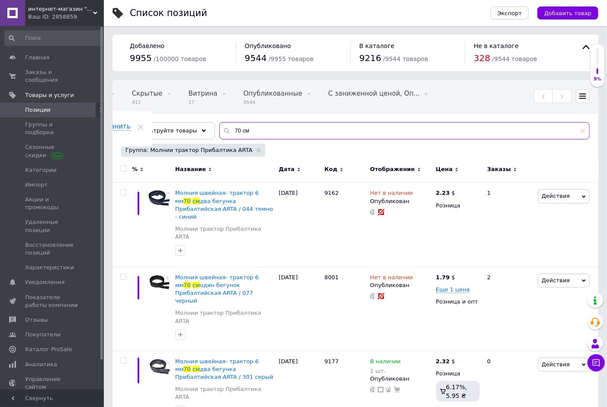
drag, startPoint x: 256, startPoint y: 135, endPoint x: 205, endPoint y: 135, distance: 51.0
click at [205, 135] on div "Все 9955 Со скидкой 0 Удалить Редактировать Скрытые 411 Удалить Редактировать В…" at bounding box center [355, 119] width 486 height 79
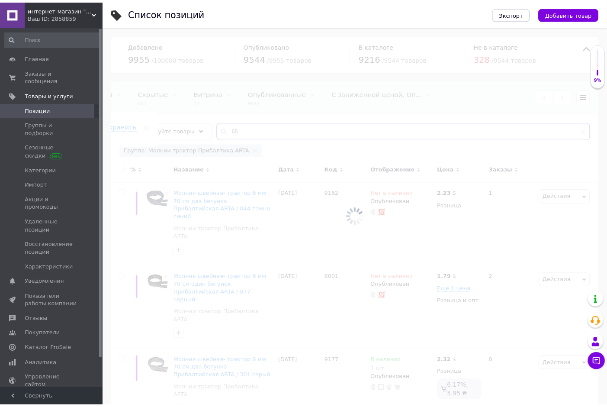
scroll to position [0, 84]
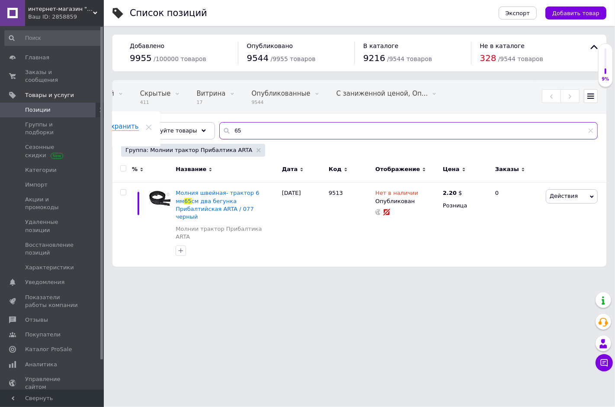
drag, startPoint x: 245, startPoint y: 132, endPoint x: 205, endPoint y: 135, distance: 40.3
click at [205, 135] on div "Все 9955 Со скидкой 0 Удалить Редактировать Скрытые 411 Удалить Редактировать В…" at bounding box center [359, 119] width 494 height 79
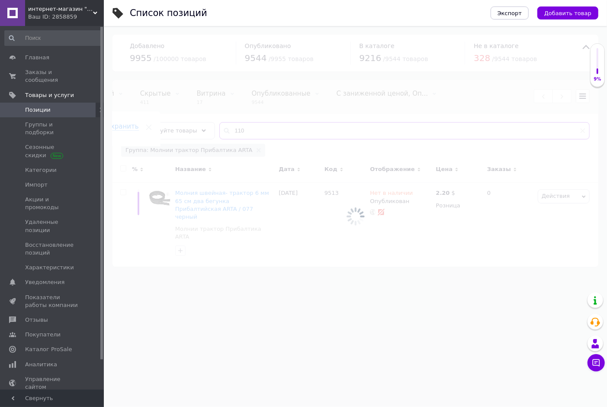
scroll to position [0, 92]
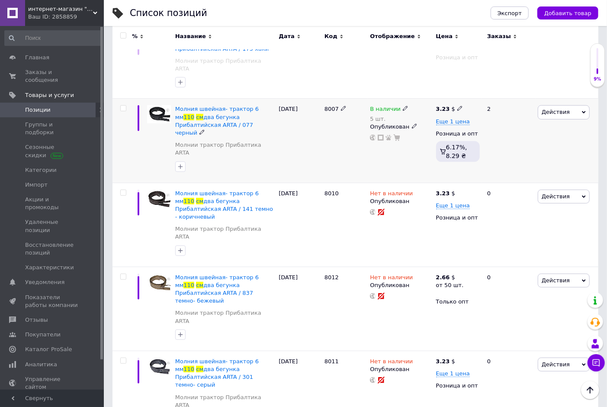
scroll to position [204, 0]
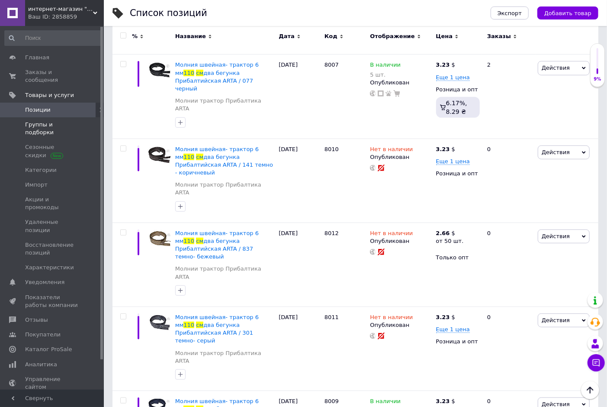
type input "110 см"
click at [44, 121] on span "Группы и подборки" at bounding box center [52, 129] width 55 height 16
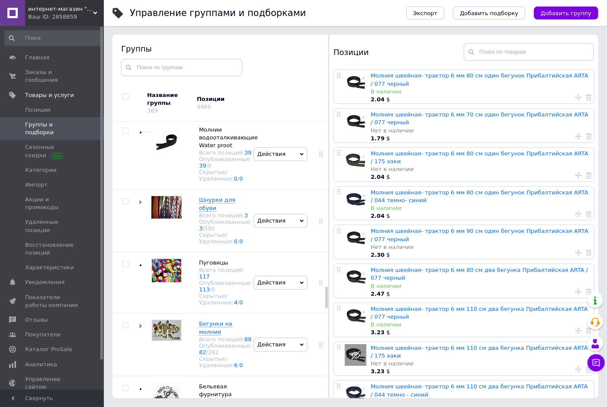
scroll to position [2120, 0]
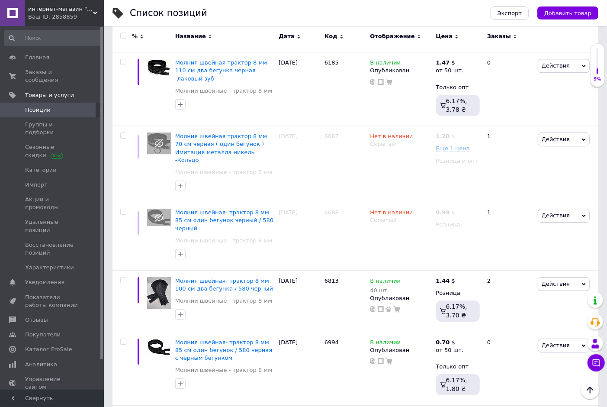
scroll to position [1265, 0]
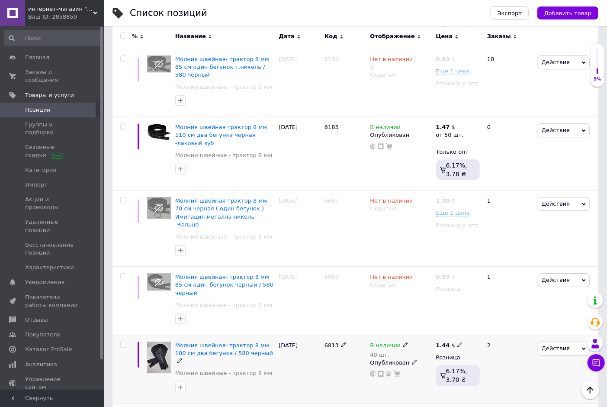
click at [403, 342] on icon at bounding box center [405, 344] width 5 height 5
click at [509, 320] on div "Наличие В наличии Нет в наличии Под заказ Готово к отправке Остатки 40 шт." at bounding box center [466, 350] width 108 height 61
drag, startPoint x: 444, startPoint y: 264, endPoint x: 414, endPoint y: 261, distance: 30.4
click at [414, 363] on input "40" at bounding box center [445, 371] width 66 height 17
type input "30"
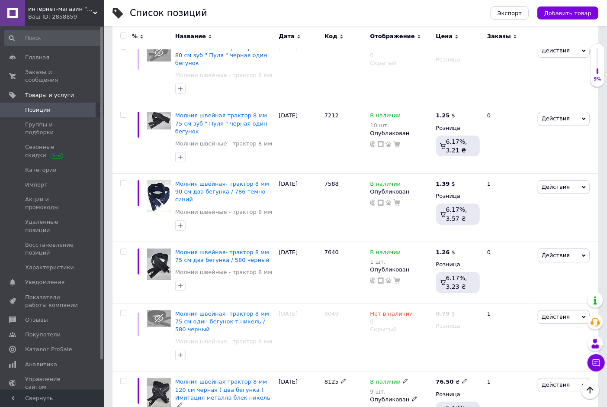
scroll to position [1730, 0]
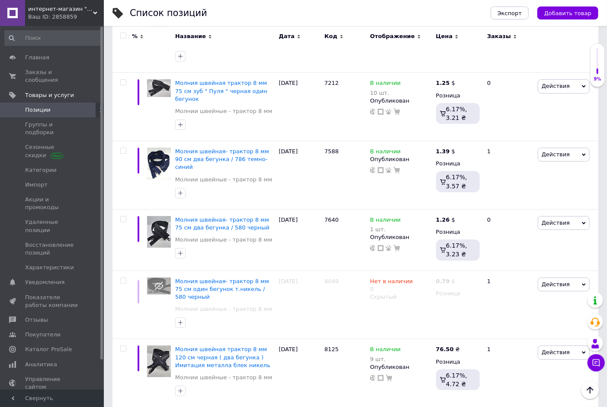
drag, startPoint x: 442, startPoint y: 304, endPoint x: 413, endPoint y: 303, distance: 29.4
type input "44"
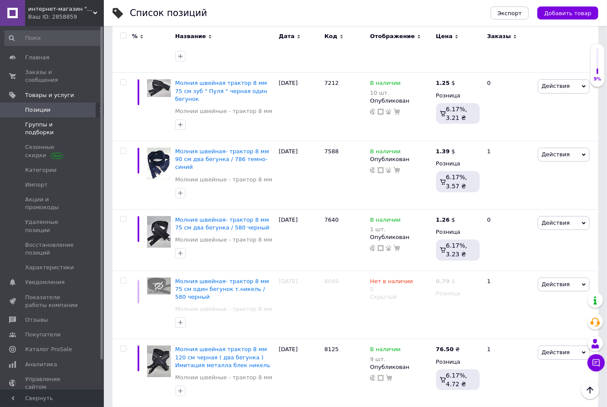
click at [57, 122] on link "Группы и подборки" at bounding box center [53, 128] width 106 height 22
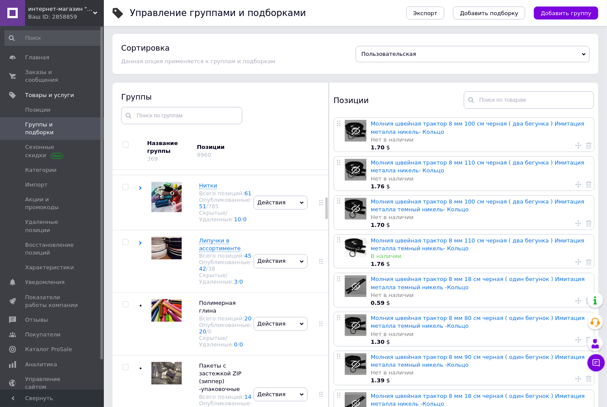
scroll to position [346, 0]
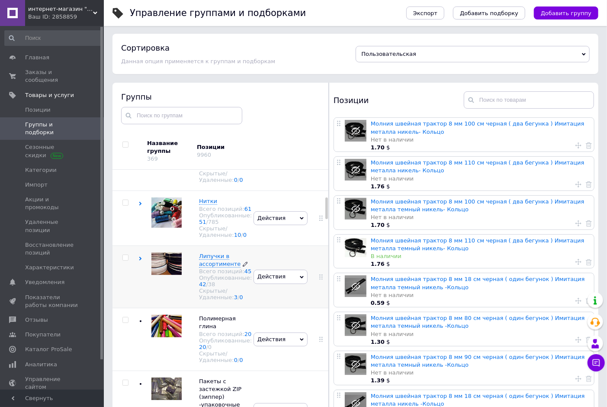
click at [210, 267] on span "Липучки в ассортименте" at bounding box center [220, 260] width 42 height 14
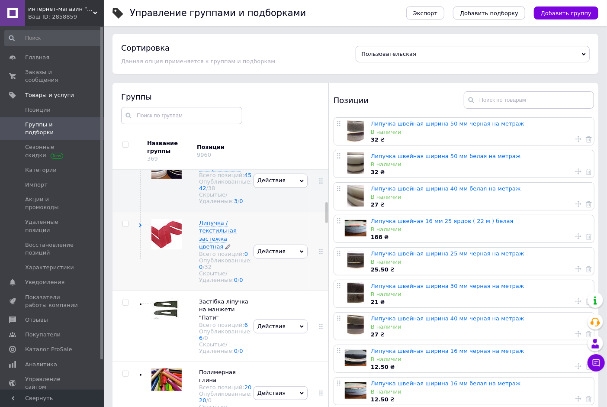
scroll to position [426, 0]
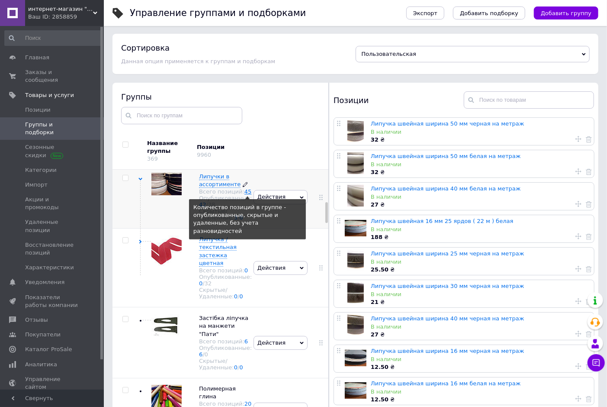
click at [244, 195] on link "45" at bounding box center [247, 191] width 7 height 6
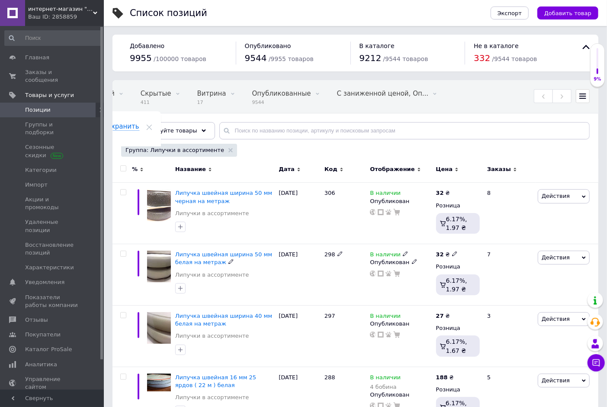
scroll to position [0, 92]
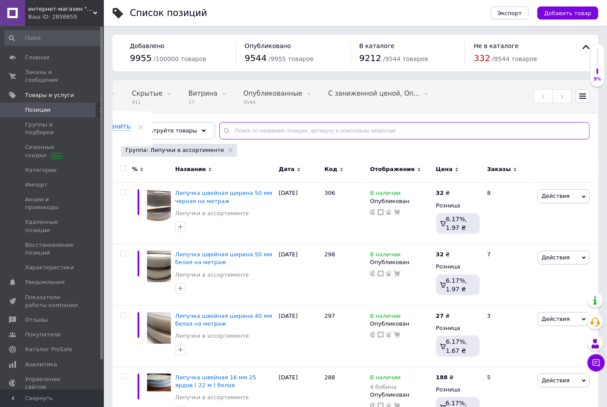
click at [243, 131] on input "text" at bounding box center [404, 130] width 370 height 17
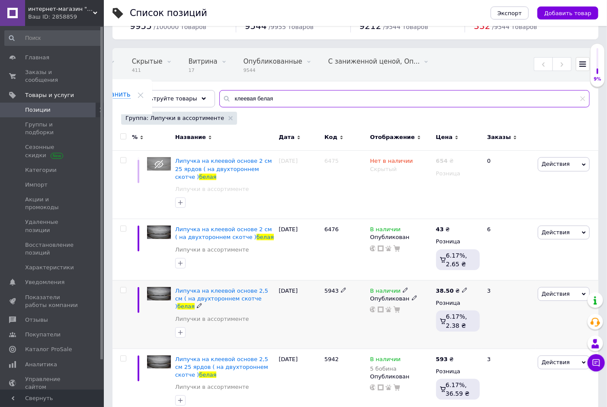
scroll to position [43, 0]
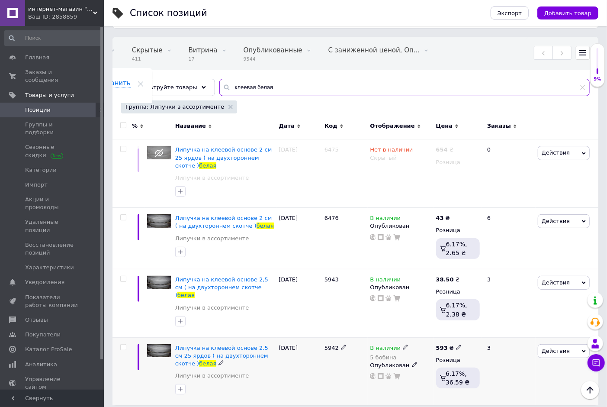
type input "клеевая белая"
click at [403, 344] on icon at bounding box center [405, 346] width 5 height 5
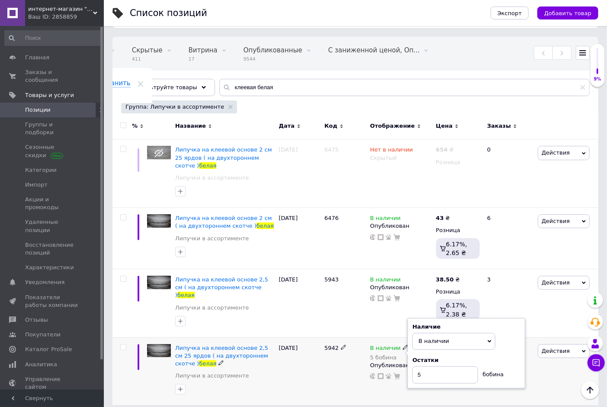
click at [504, 342] on div "Наличие В наличии Нет в наличии Под заказ Готово к отправке Остатки 5 бобина" at bounding box center [466, 353] width 108 height 61
drag, startPoint x: 442, startPoint y: 369, endPoint x: 411, endPoint y: 368, distance: 31.6
click at [411, 368] on div "Наличие В наличии Нет в наличии Под заказ Готово к отправке Остатки 5 бобина" at bounding box center [466, 353] width 118 height 70
type input "3"
click at [64, 121] on span "Группы и подборки" at bounding box center [52, 129] width 55 height 16
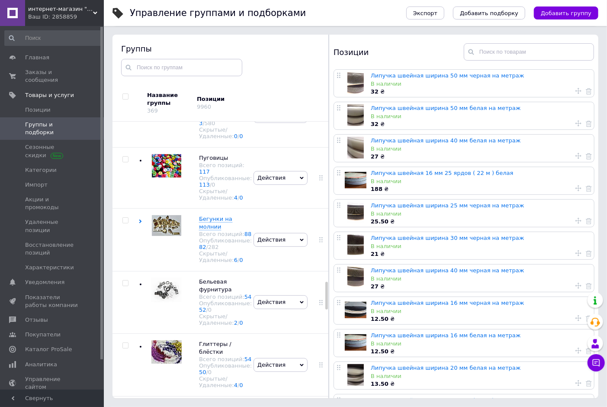
scroll to position [1637, 0]
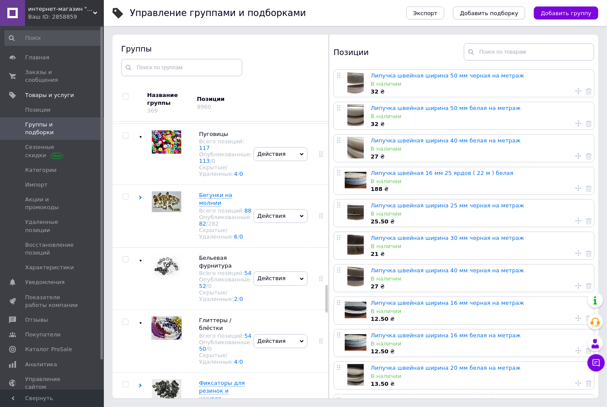
click at [206, 12] on span "Молнии швейные" at bounding box center [225, 9] width 52 height 6
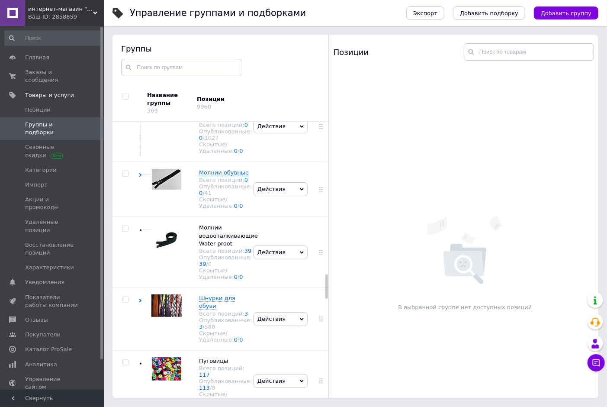
scroll to position [1797, 0]
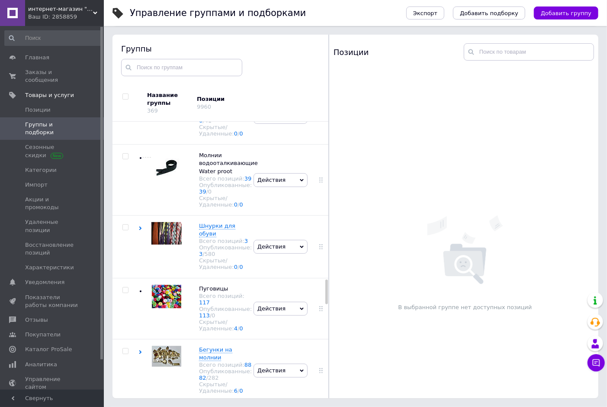
click at [205, 48] on span "Молнии швейные- трактор" at bounding box center [213, 37] width 29 height 22
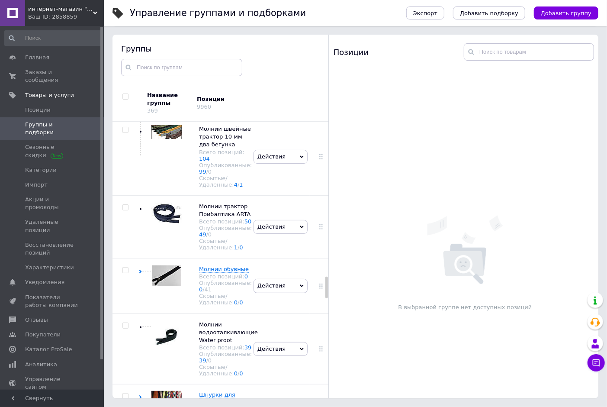
scroll to position [2005, 0]
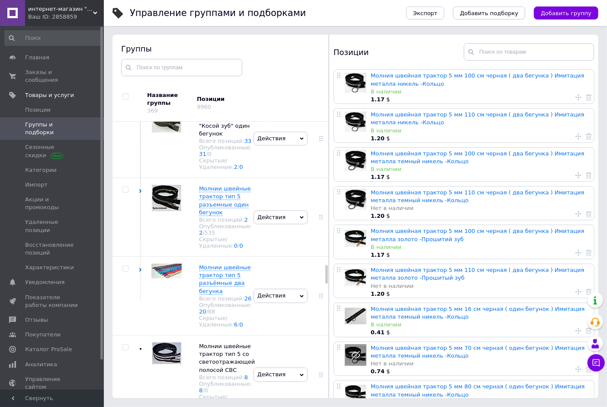
scroll to position [2246, 0]
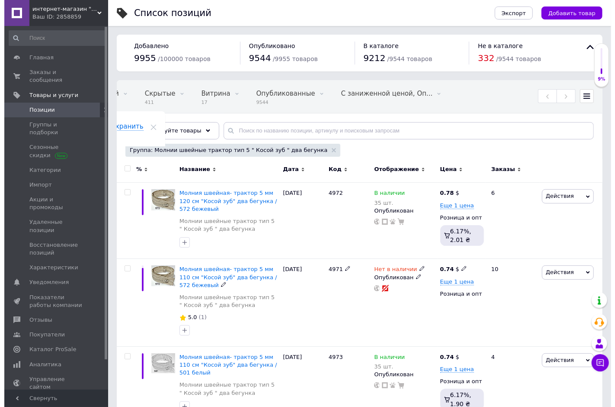
scroll to position [0, 92]
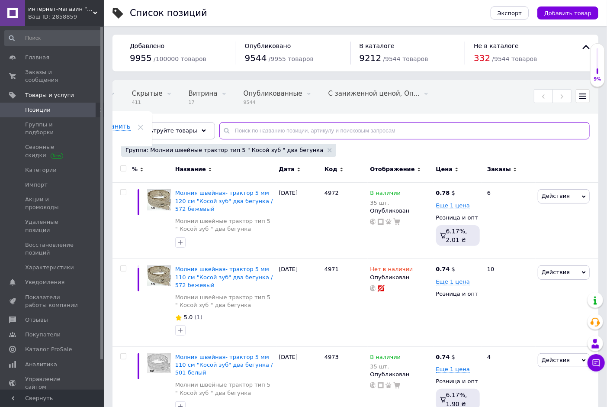
click at [225, 129] on input "text" at bounding box center [404, 130] width 370 height 17
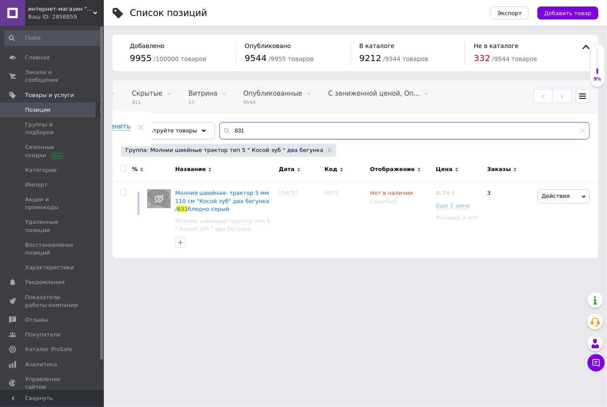
scroll to position [0, 84]
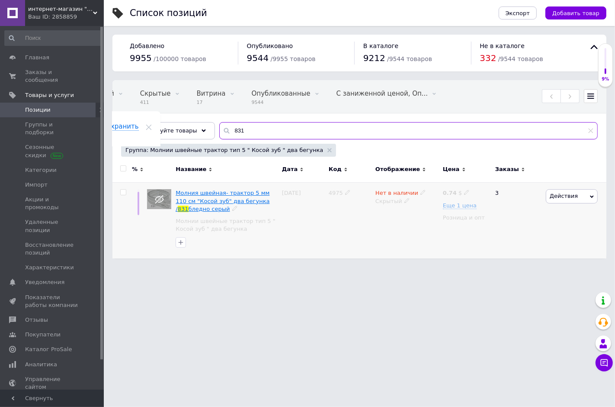
type input "831"
click at [215, 195] on span "Молния швейная- трактор 5 мм 110 см "Косой зуб" два бегунка /" at bounding box center [223, 200] width 94 height 22
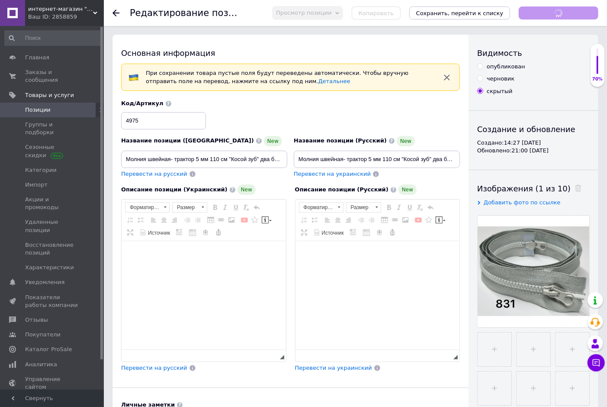
click at [479, 66] on input "опубликован" at bounding box center [480, 66] width 6 height 6
radio input "true"
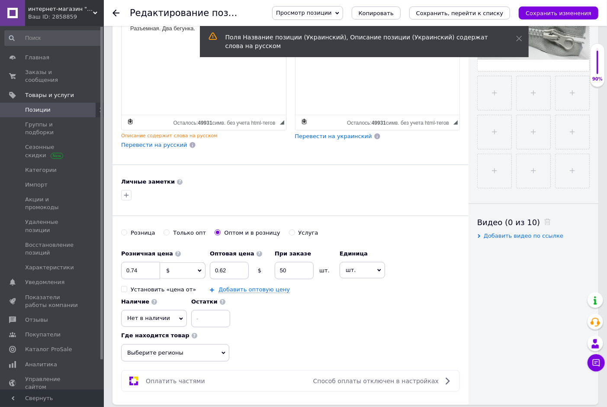
scroll to position [304, 0]
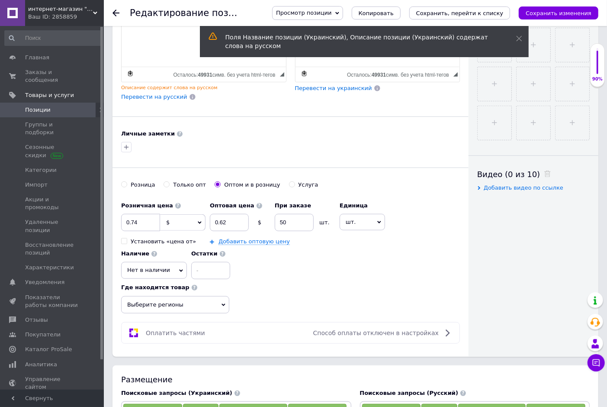
click at [160, 272] on span "Нет в наличии" at bounding box center [148, 269] width 43 height 6
click at [161, 287] on li "В наличии" at bounding box center [154, 288] width 65 height 12
click at [201, 275] on input at bounding box center [205, 270] width 39 height 17
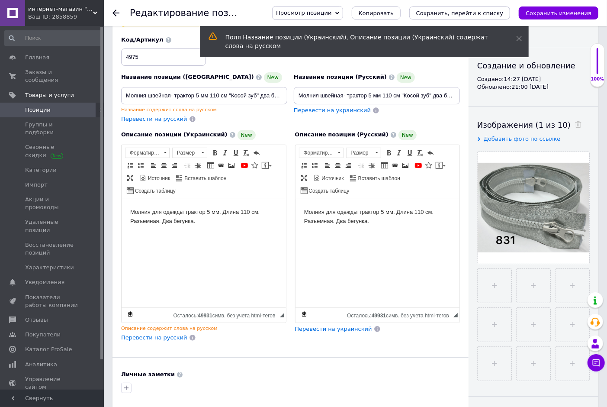
scroll to position [0, 0]
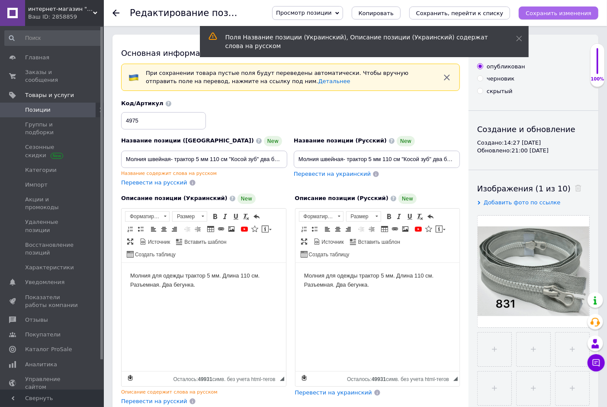
type input "10"
click at [561, 12] on icon "Сохранить изменения" at bounding box center [558, 13] width 66 height 6
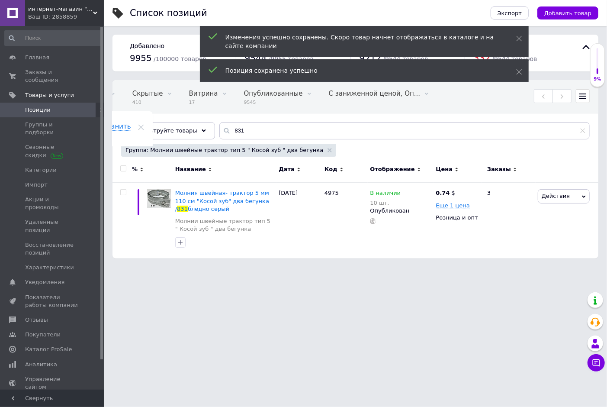
scroll to position [0, 84]
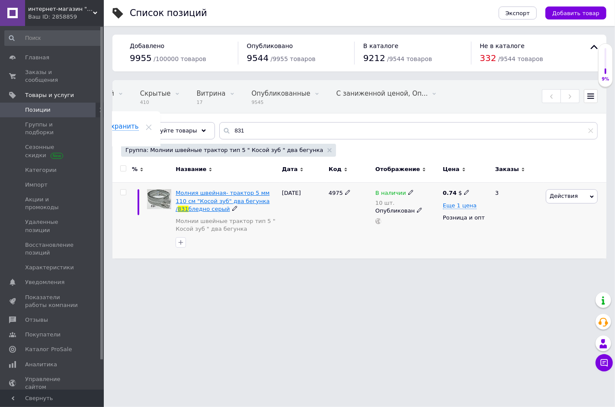
click at [227, 197] on span "Молния швейная- трактор 5 мм 110 см "Косой зуб" два бегунка /" at bounding box center [223, 200] width 94 height 22
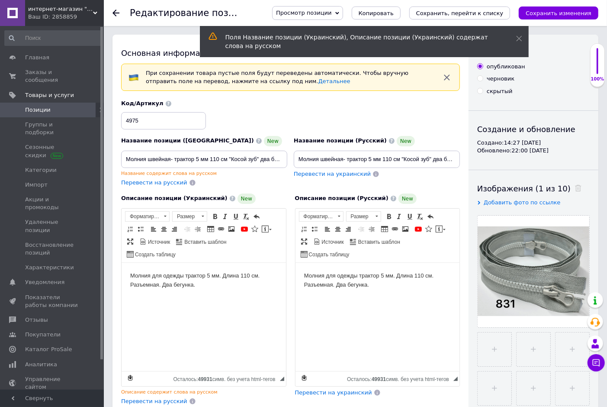
click at [331, 173] on span "Перевести на украинский" at bounding box center [332, 173] width 77 height 6
type input "Блискавка швейна- трактор 5 мм 110 см "Косий зуб" два бігунки/831 блідо-сірий"
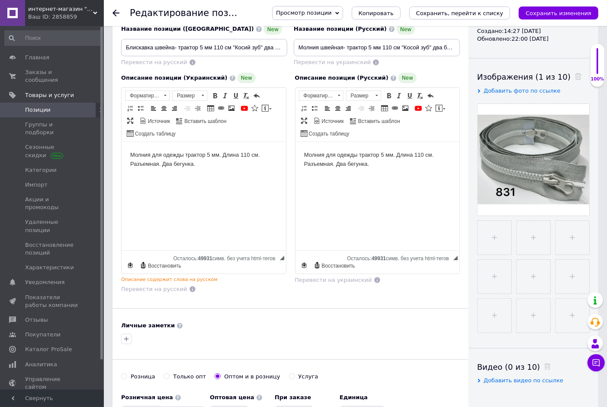
scroll to position [128, 0]
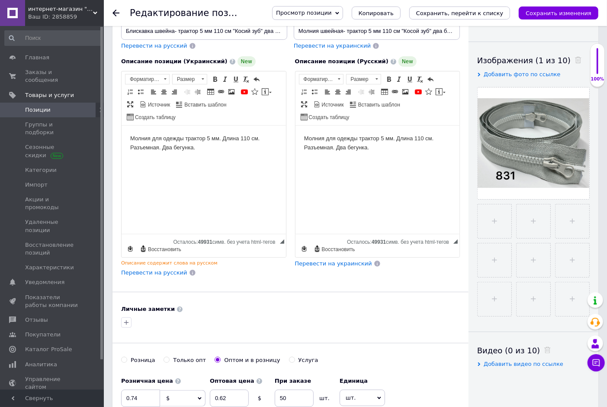
click at [324, 266] on span "Перевести на украинский" at bounding box center [333, 263] width 77 height 6
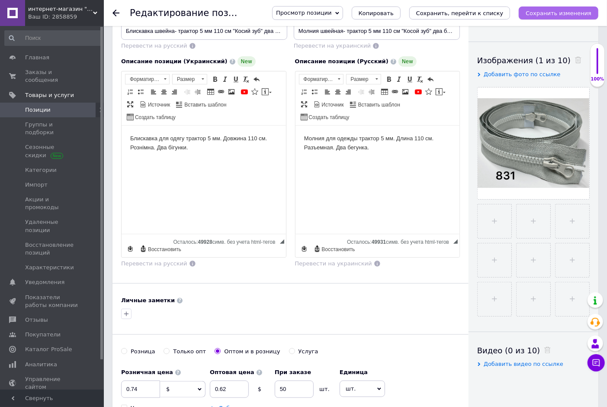
click at [573, 14] on icon "Сохранить изменения" at bounding box center [558, 13] width 66 height 6
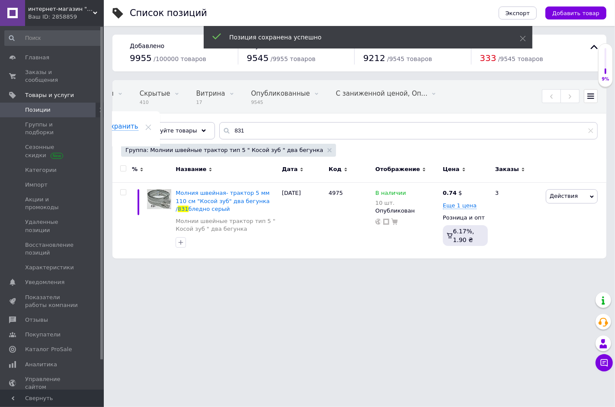
scroll to position [0, 84]
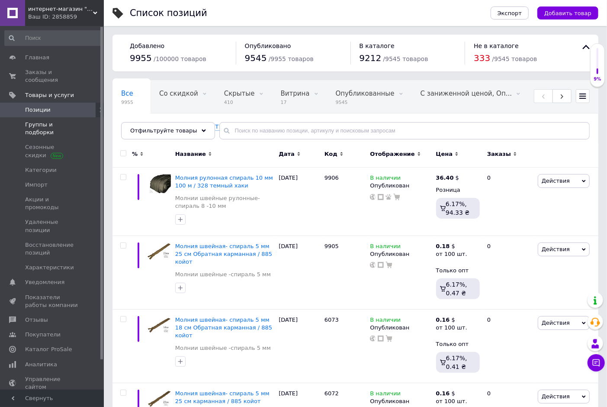
click at [40, 121] on span "Группы и подборки" at bounding box center [52, 129] width 55 height 16
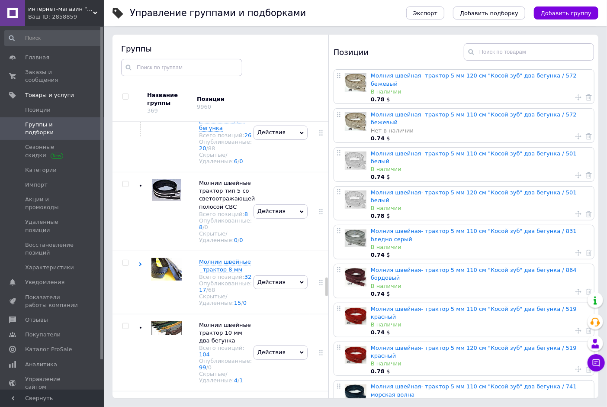
scroll to position [2345, 0]
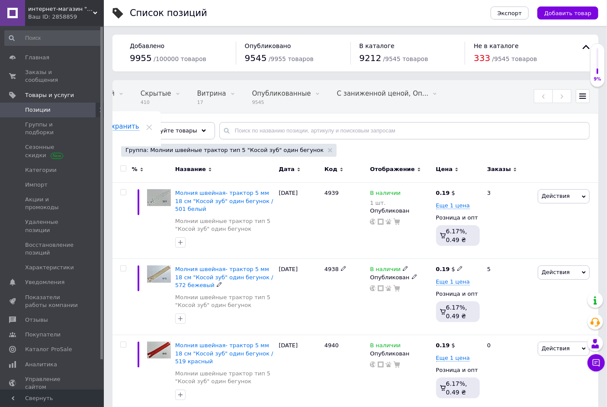
scroll to position [0, 92]
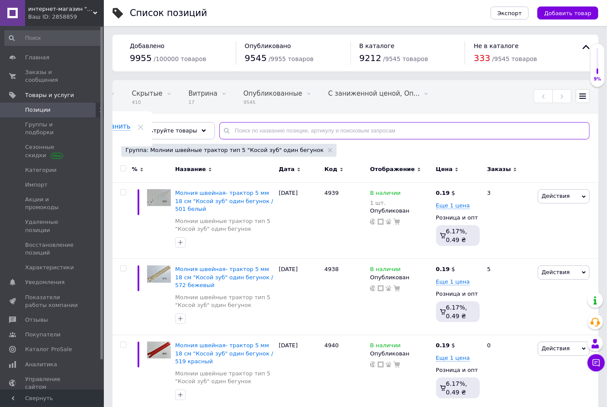
click at [235, 130] on input "text" at bounding box center [404, 130] width 370 height 17
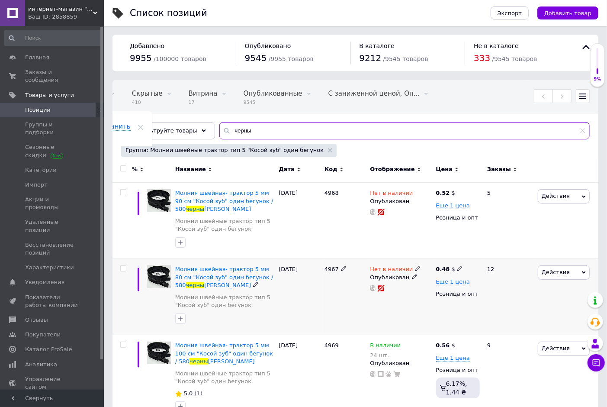
scroll to position [48, 0]
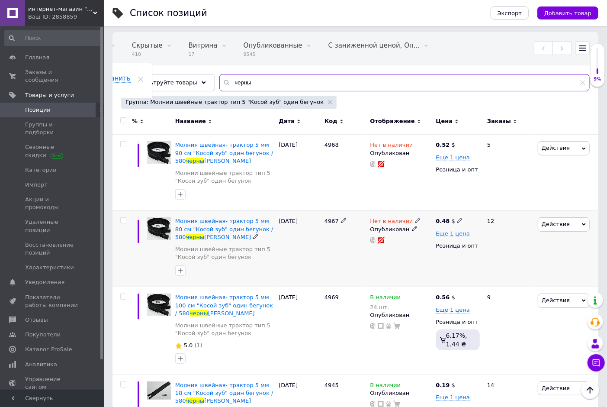
type input "черны"
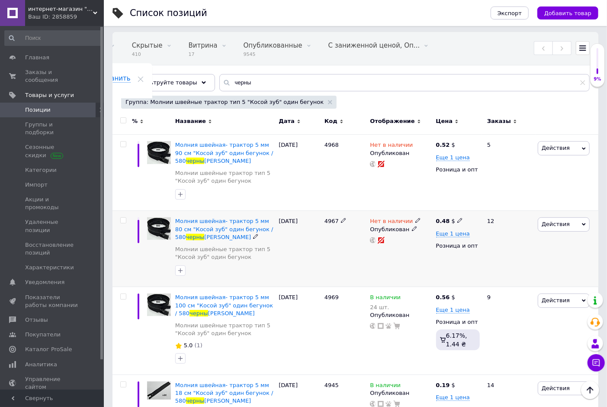
click at [415, 221] on icon at bounding box center [417, 220] width 5 height 5
click at [444, 228] on li "В наличии" at bounding box center [464, 227] width 82 height 12
click at [439, 244] on input at bounding box center [456, 242] width 66 height 17
type input "6"
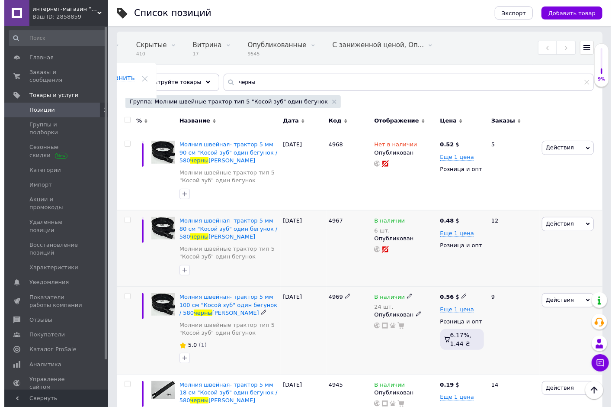
scroll to position [0, 0]
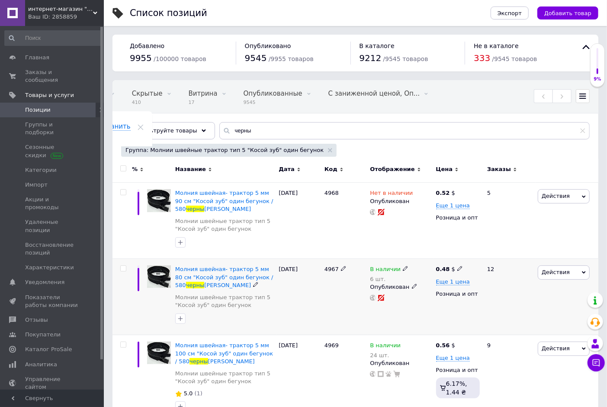
click at [403, 269] on icon at bounding box center [405, 268] width 5 height 5
click at [424, 279] on li "Нет в наличии" at bounding box center [454, 280] width 82 height 12
drag, startPoint x: 430, startPoint y: 295, endPoint x: 408, endPoint y: 295, distance: 22.1
click at [408, 295] on div "Наличие Нет в наличии В наличии Под заказ Готово к отправке Остатки 6 шт." at bounding box center [466, 275] width 118 height 70
click at [47, 121] on span "Группы и подборки" at bounding box center [52, 129] width 55 height 16
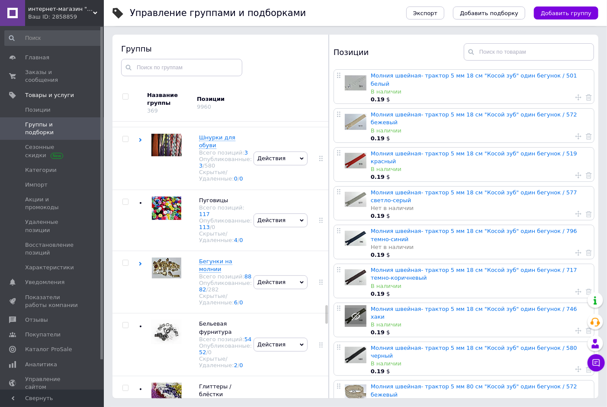
scroll to position [2765, 0]
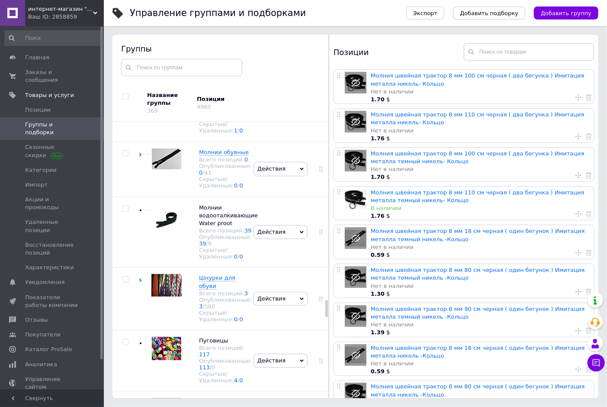
scroll to position [2845, 0]
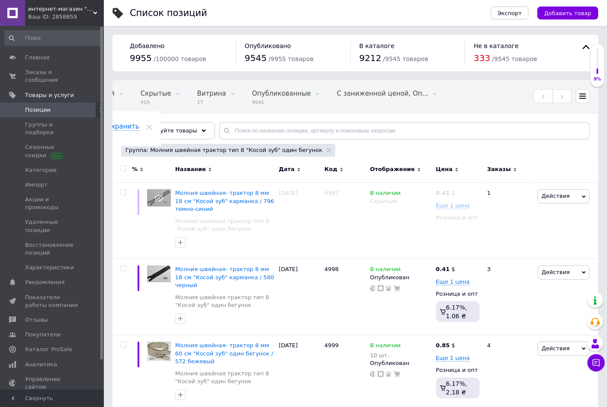
scroll to position [0, 92]
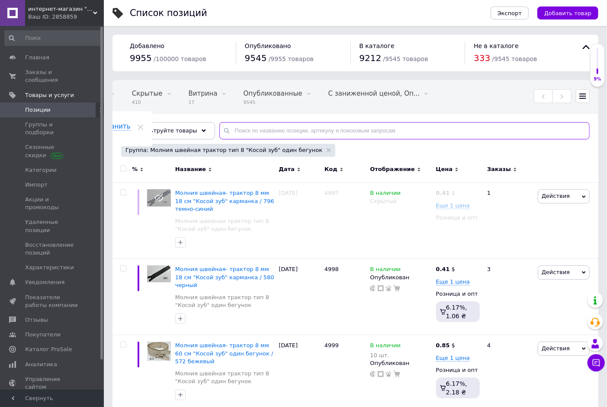
click at [240, 132] on input "text" at bounding box center [404, 130] width 370 height 17
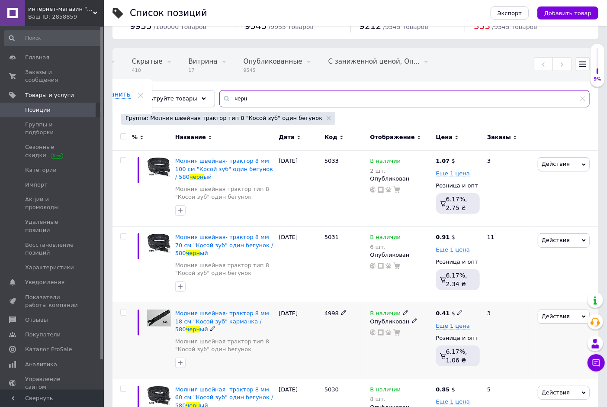
scroll to position [48, 0]
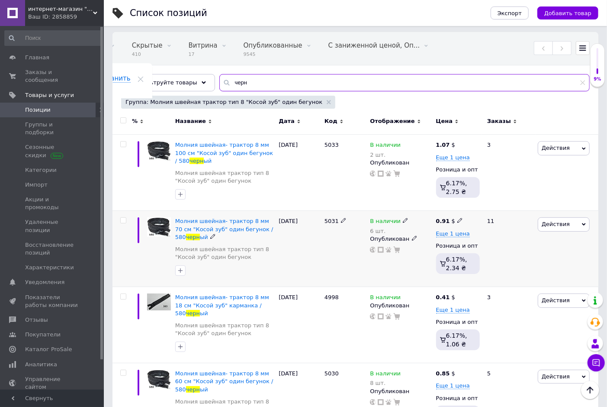
type input "черн"
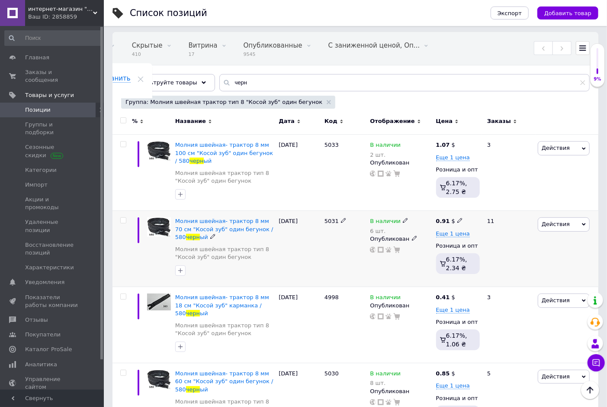
click at [403, 219] on icon at bounding box center [405, 220] width 5 height 5
click at [507, 223] on div "Наличие В наличии Нет в наличии Под заказ Готово к отправке Остатки 6 шт." at bounding box center [466, 226] width 108 height 61
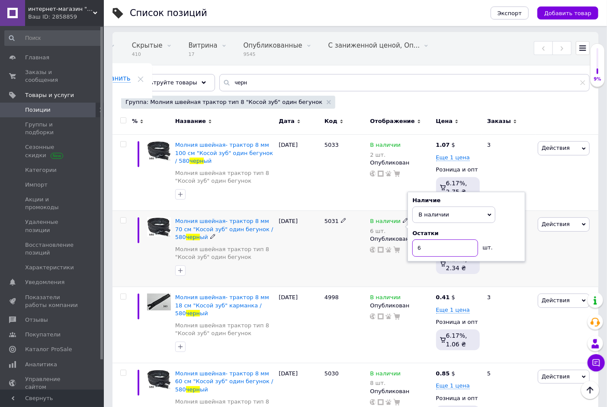
drag, startPoint x: 440, startPoint y: 250, endPoint x: 411, endPoint y: 250, distance: 28.5
click at [411, 250] on div "Наличие В наличии Нет в наличии Под заказ Готово к отправке Остатки 6 шт." at bounding box center [466, 227] width 118 height 70
type input "12"
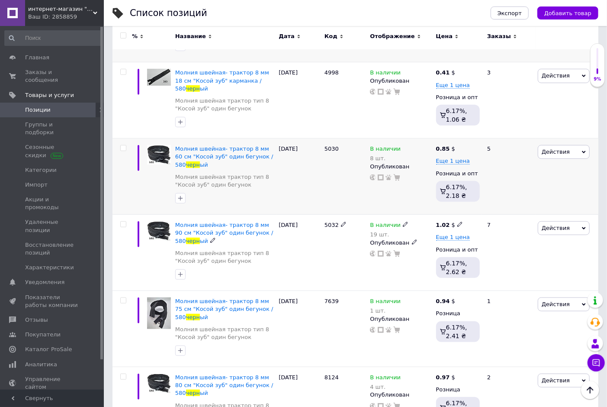
scroll to position [314, 0]
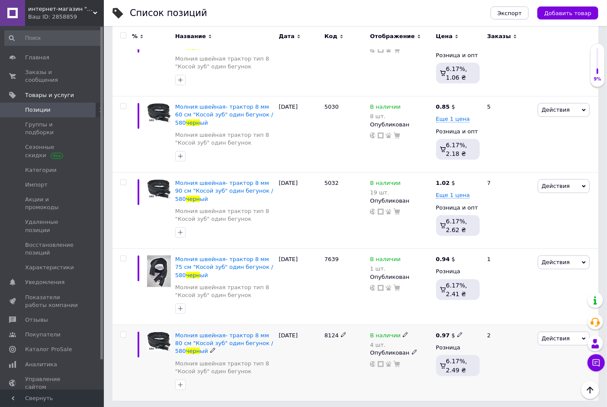
click at [403, 332] on use at bounding box center [405, 334] width 5 height 5
click at [499, 330] on div "Наличие В наличии Нет в наличии Под заказ Готово к отправке Остатки 4 шт." at bounding box center [466, 341] width 108 height 61
drag, startPoint x: 438, startPoint y: 362, endPoint x: 412, endPoint y: 362, distance: 26.4
click at [412, 362] on div "Наличие В наличии Нет в наличии Под заказ Готово к отправке Остатки 4 шт." at bounding box center [466, 341] width 118 height 70
type input "10"
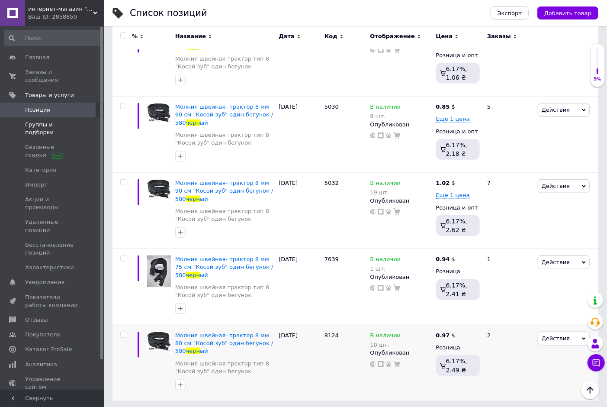
click at [69, 121] on span "Группы и подборки" at bounding box center [52, 129] width 55 height 16
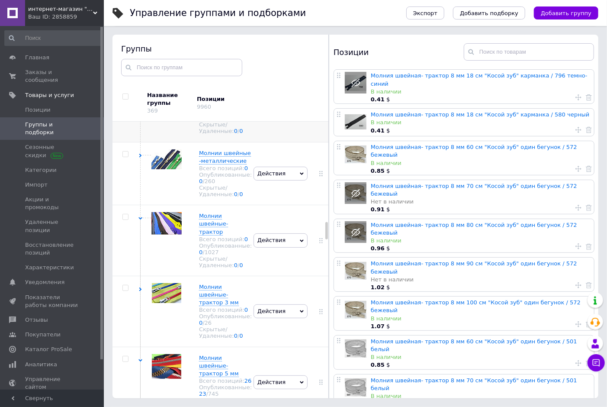
scroll to position [1659, 0]
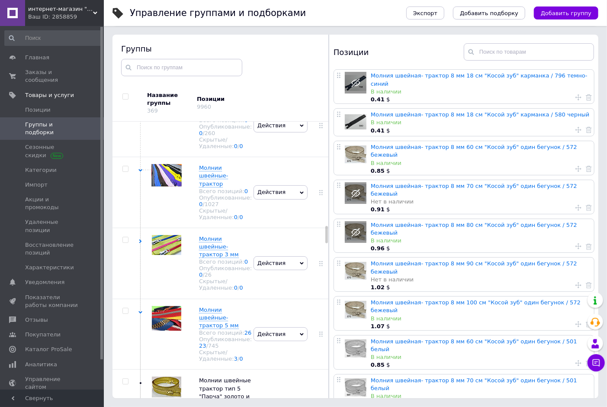
click at [209, 53] on span "Молнии швейные -спираль" at bounding box center [225, 45] width 52 height 14
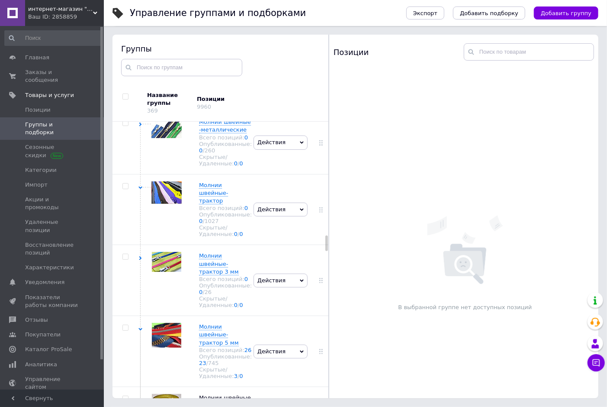
scroll to position [2044, 0]
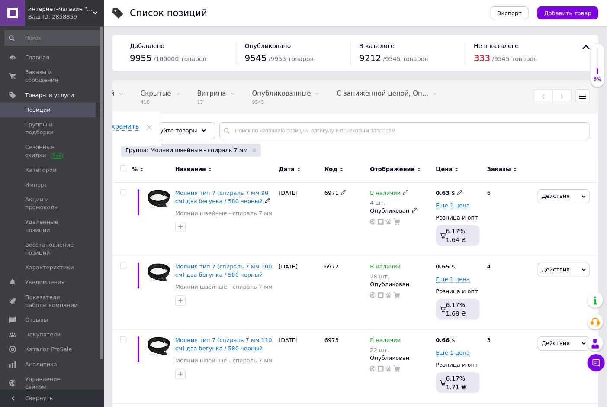
scroll to position [0, 92]
click at [403, 191] on icon at bounding box center [405, 191] width 5 height 5
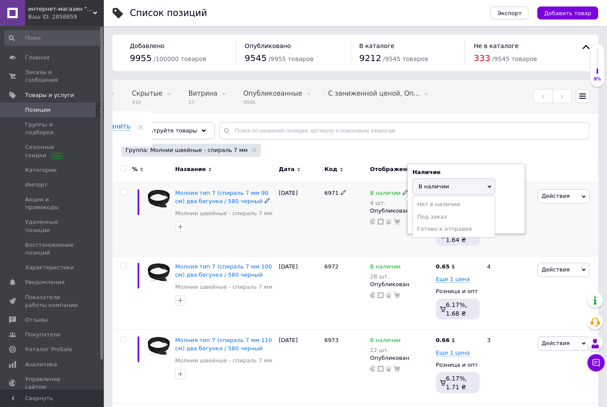
click at [500, 183] on div "Наличие В наличии Нет в наличии Под заказ Готово к отправке Остатки 4 шт." at bounding box center [466, 198] width 108 height 61
drag, startPoint x: 425, startPoint y: 218, endPoint x: 405, endPoint y: 216, distance: 20.0
click at [405, 216] on div "В наличии 4 шт. Наличие В наличии Нет в наличии Под заказ Готово к отправке Ост…" at bounding box center [400, 207] width 61 height 36
type input "24"
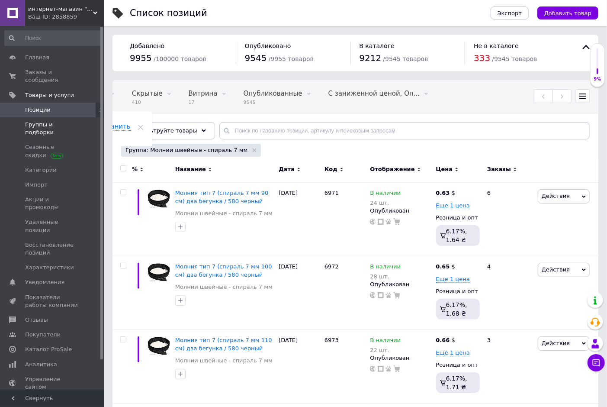
click at [66, 121] on span "Группы и подборки" at bounding box center [52, 129] width 55 height 16
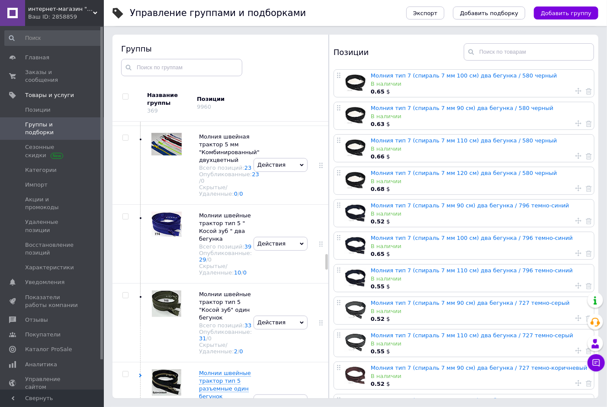
scroll to position [2382, 0]
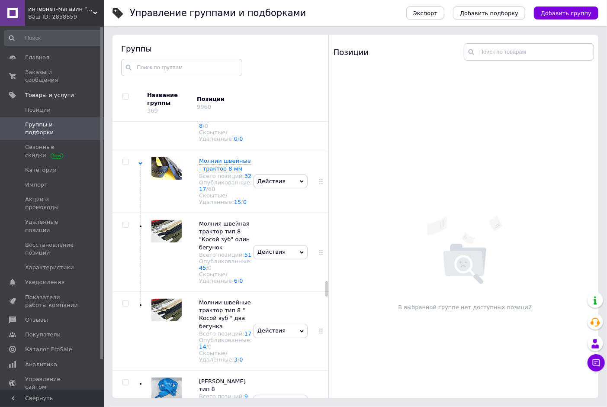
scroll to position [2831, 0]
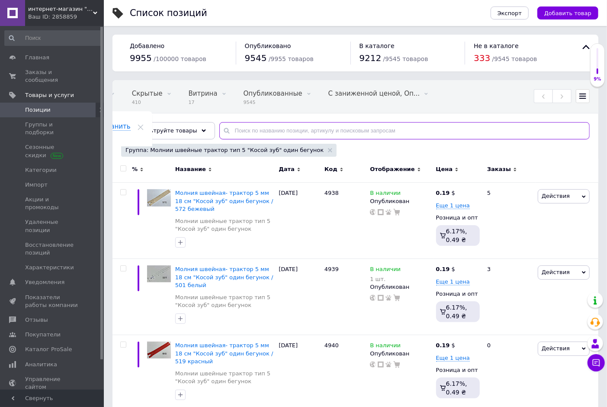
click at [232, 129] on input "text" at bounding box center [404, 130] width 370 height 17
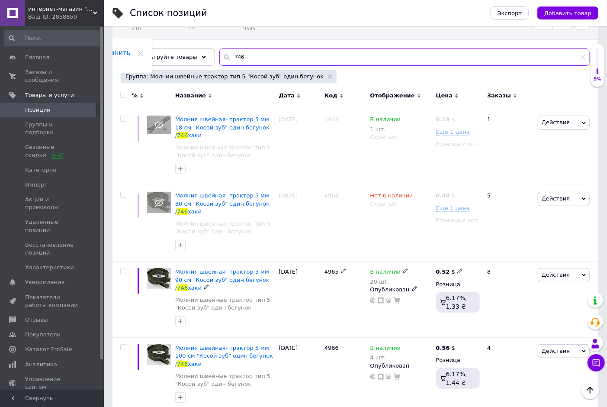
scroll to position [65, 0]
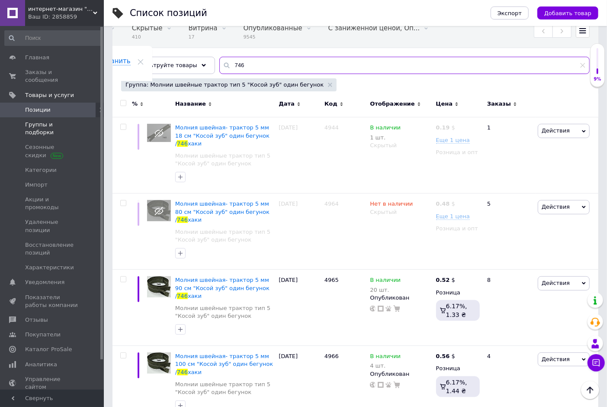
type input "746"
click at [63, 121] on span "Группы и подборки" at bounding box center [52, 129] width 55 height 16
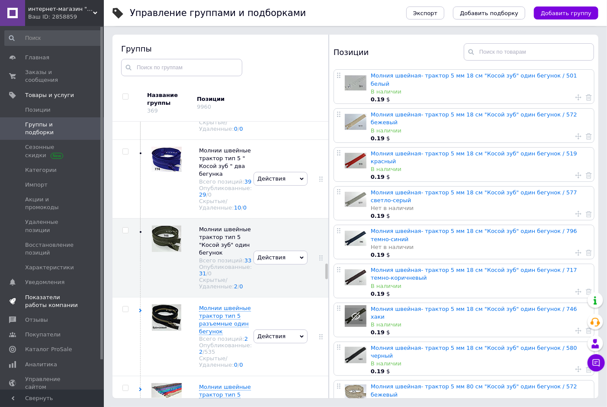
scroll to position [2384, 0]
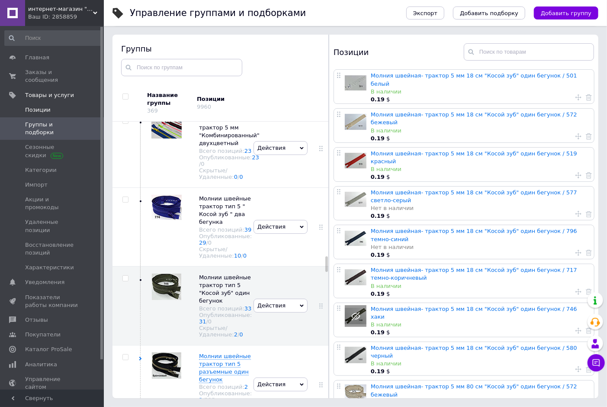
click at [32, 106] on span "Позиции" at bounding box center [38, 110] width 26 height 8
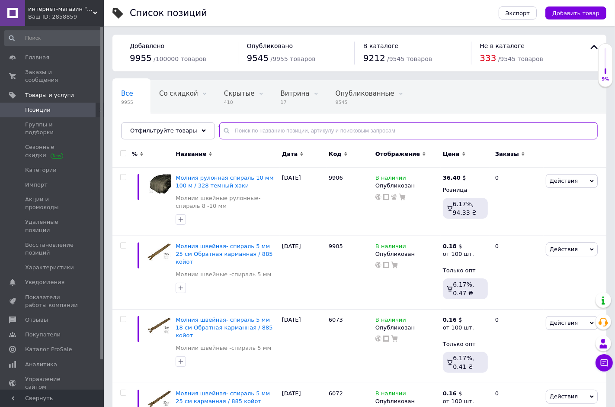
click at [232, 129] on input "text" at bounding box center [408, 130] width 378 height 17
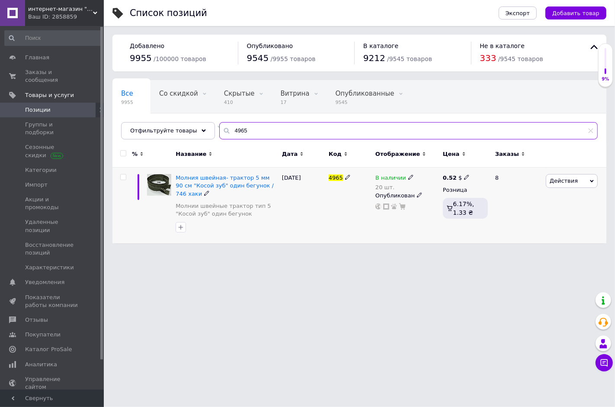
type input "4965"
click at [408, 178] on icon at bounding box center [410, 176] width 5 height 5
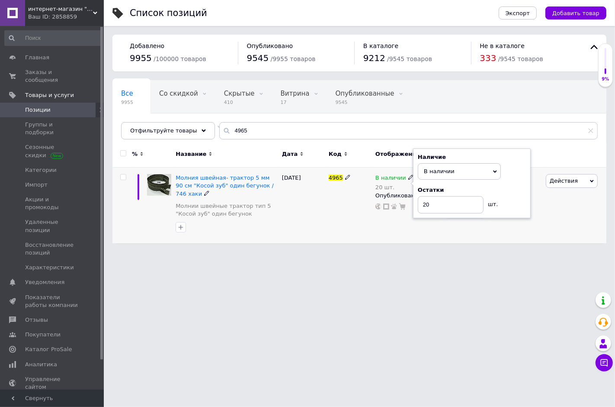
click at [507, 174] on div "Наличие В наличии Нет в наличии Под заказ Готово к отправке Остатки 20 шт." at bounding box center [472, 183] width 108 height 61
drag, startPoint x: 439, startPoint y: 209, endPoint x: 411, endPoint y: 208, distance: 27.3
click at [411, 208] on div "В наличии 20 шт. Наличие В наличии Нет в наличии Под заказ Готово к отправке Ос…" at bounding box center [406, 192] width 63 height 36
type input "36"
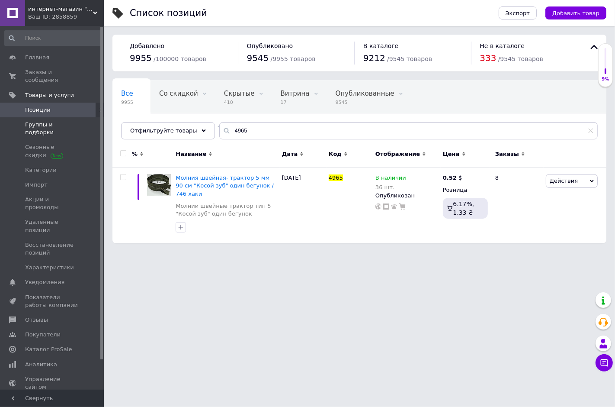
click at [53, 121] on span "Группы и подборки" at bounding box center [52, 129] width 55 height 16
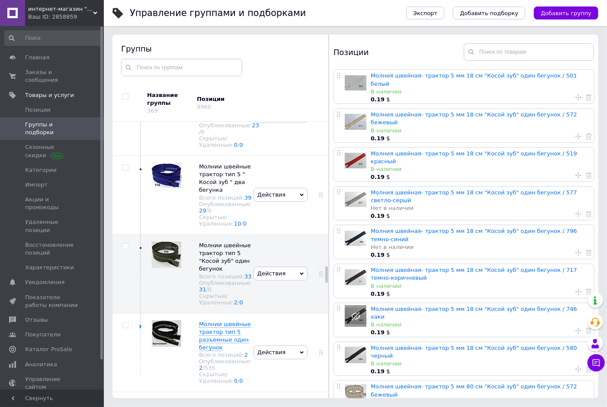
scroll to position [2496, 0]
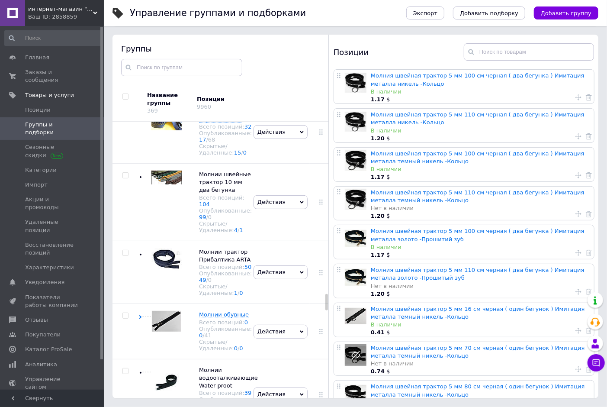
scroll to position [2976, 0]
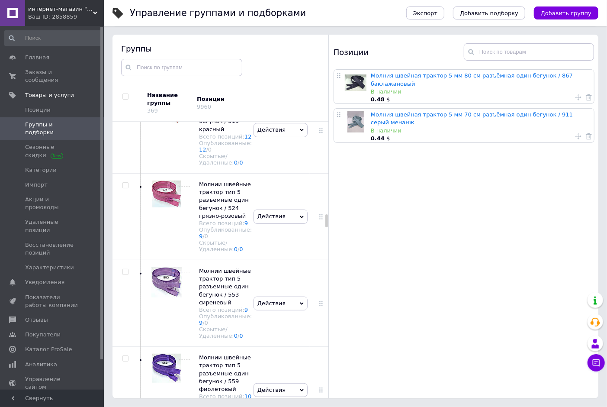
scroll to position [3265, 0]
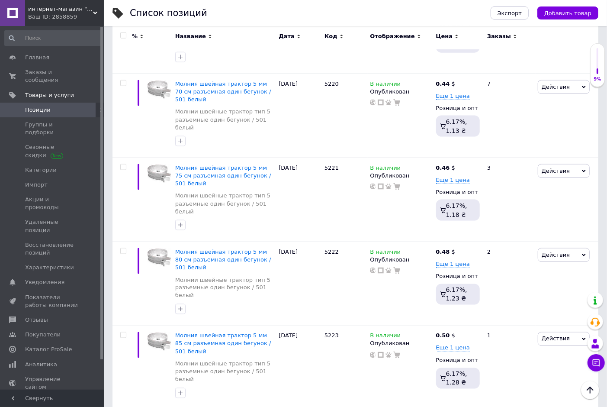
scroll to position [622, 0]
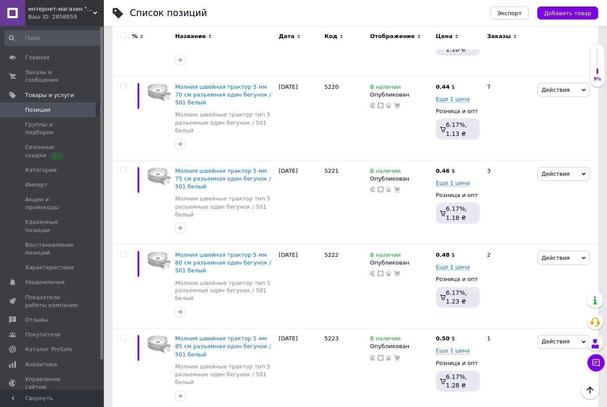
type input "10"
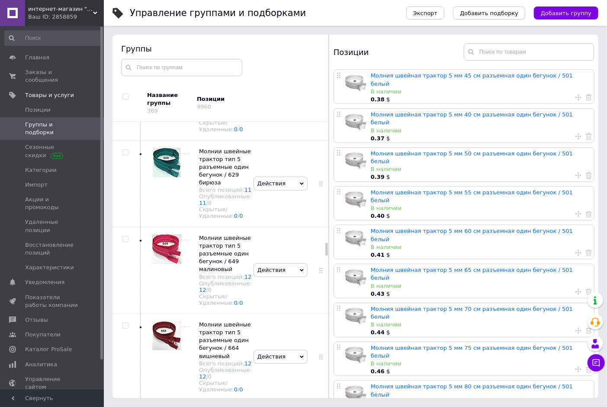
scroll to position [4306, 0]
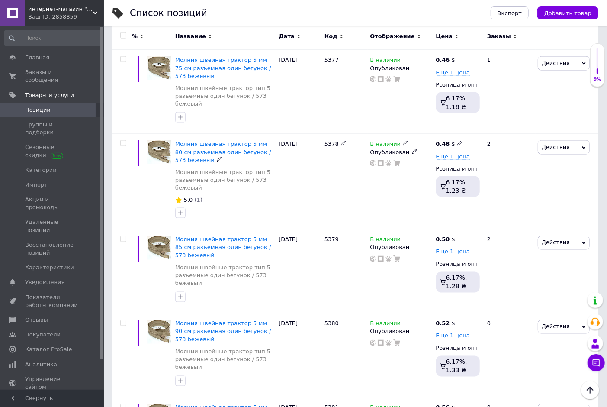
scroll to position [737, 0]
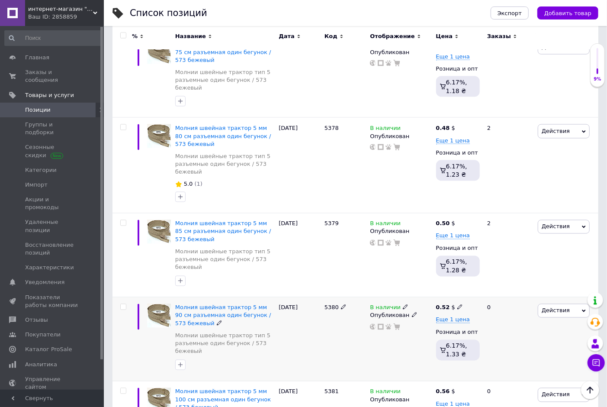
click at [403, 309] on use at bounding box center [405, 306] width 5 height 5
click at [513, 305] on div "Наличие В наличии Нет в наличии Под заказ Готово к отправке Остатки шт." at bounding box center [466, 308] width 108 height 61
click at [455, 338] on input at bounding box center [445, 329] width 66 height 17
type input "10"
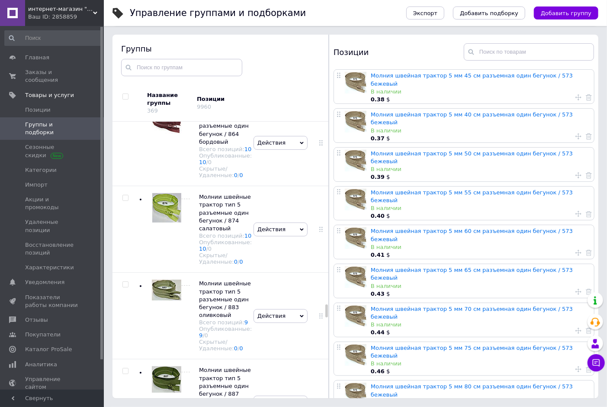
scroll to position [6447, 0]
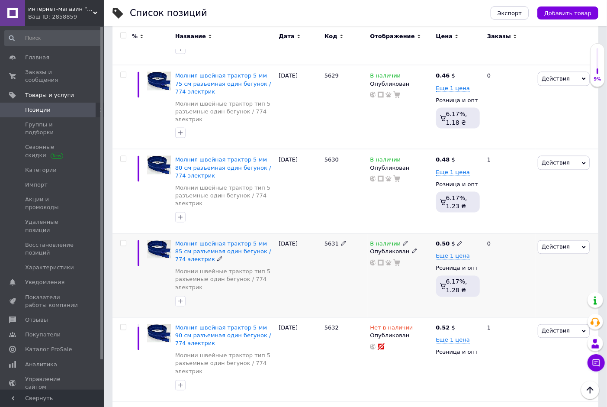
scroll to position [737, 0]
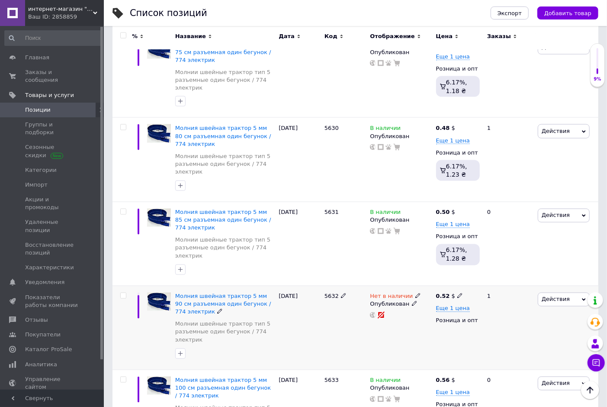
click at [415, 296] on use at bounding box center [417, 295] width 5 height 5
click at [445, 304] on li "В наличии" at bounding box center [464, 302] width 82 height 12
click at [442, 316] on input at bounding box center [456, 317] width 66 height 17
type input "10"
click at [28, 121] on span "Группы и подборки" at bounding box center [52, 129] width 55 height 16
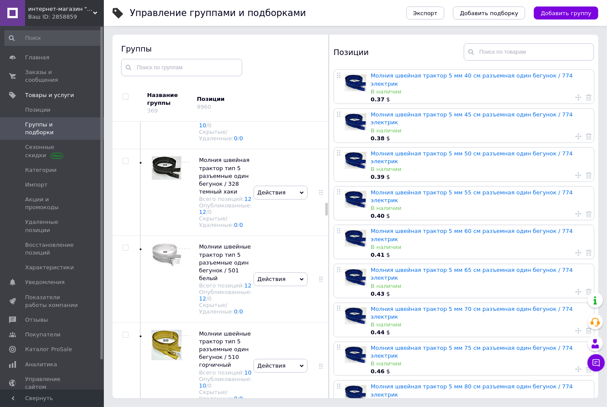
scroll to position [2791, 0]
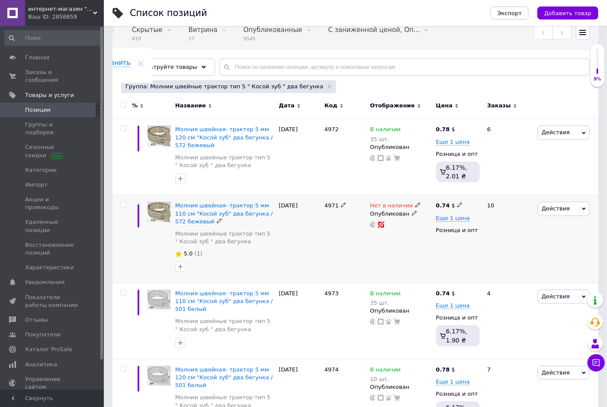
scroll to position [96, 0]
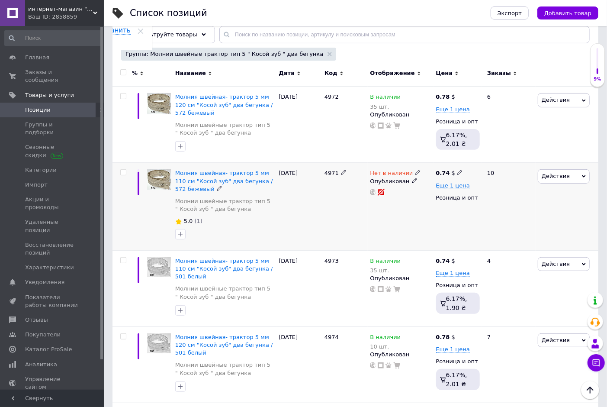
click at [408, 174] on div "Нет в наличии" at bounding box center [395, 173] width 51 height 8
click at [415, 173] on use at bounding box center [417, 172] width 5 height 5
click at [438, 162] on span "Нет в наличии" at bounding box center [450, 161] width 43 height 6
click at [438, 176] on li "В наличии" at bounding box center [464, 179] width 82 height 12
click at [440, 192] on input at bounding box center [456, 194] width 66 height 17
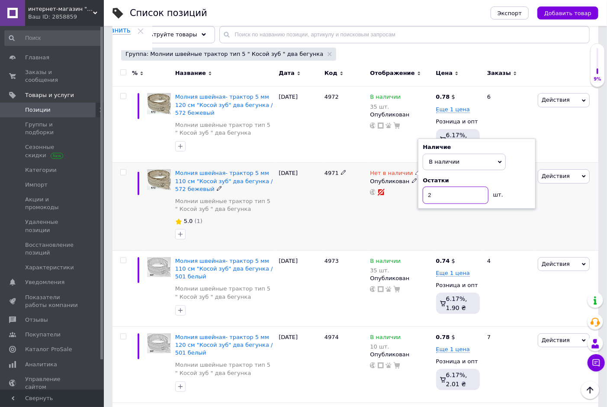
type input "20"
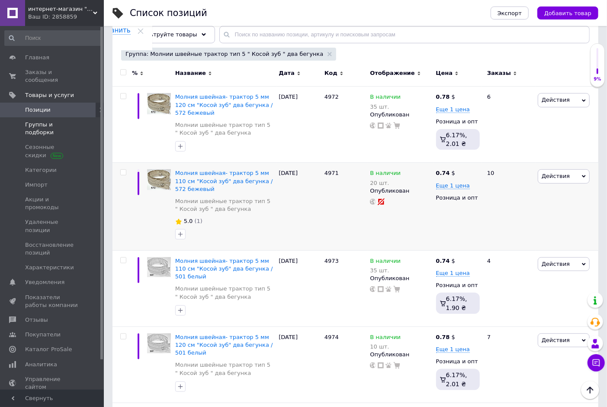
click at [52, 121] on span "Группы и подборки" at bounding box center [52, 129] width 55 height 16
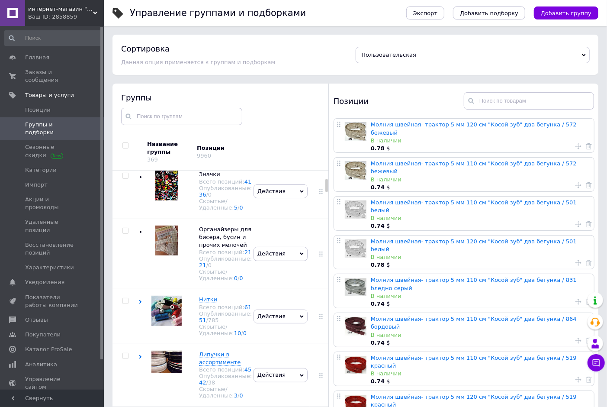
scroll to position [297, 0]
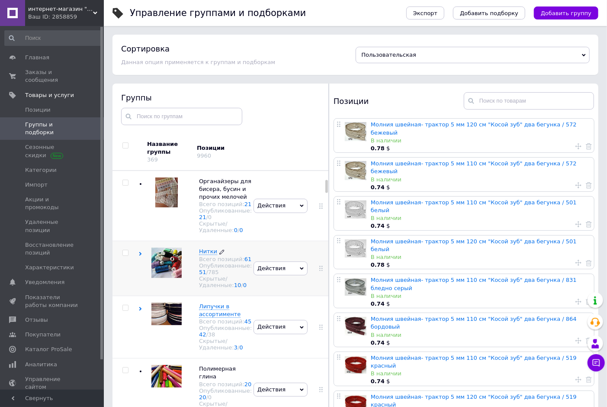
click at [211, 254] on span "Нитки" at bounding box center [208, 251] width 18 height 6
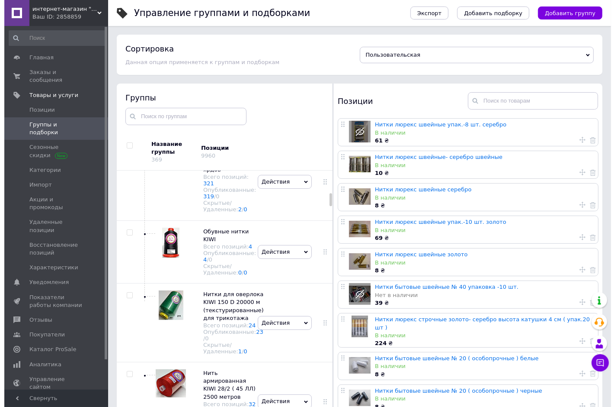
scroll to position [842, 0]
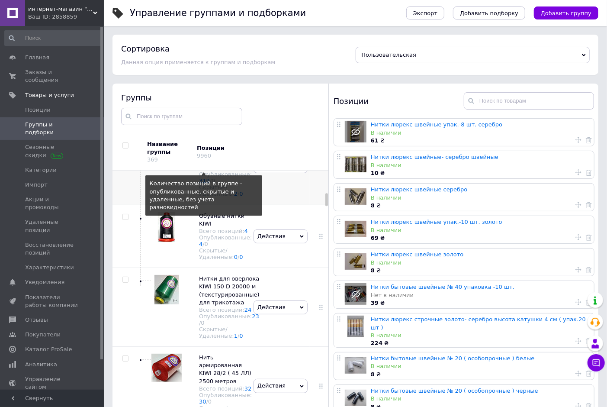
click at [204, 171] on link "321" at bounding box center [204, 167] width 11 height 6
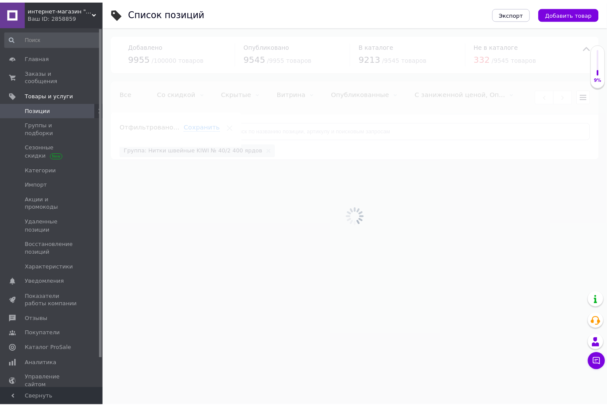
scroll to position [0, 83]
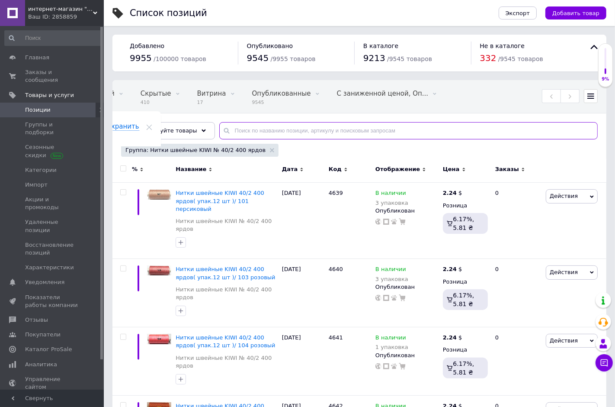
click at [242, 130] on input "text" at bounding box center [408, 130] width 378 height 17
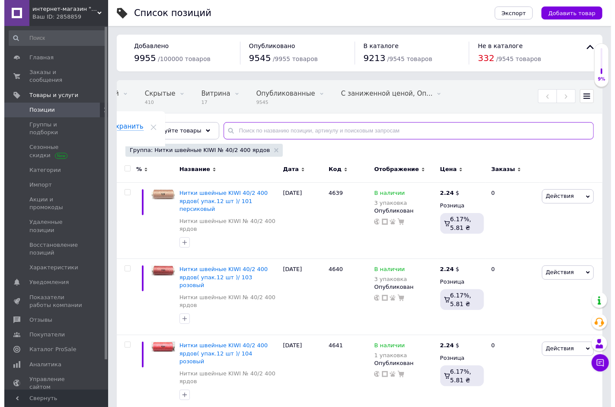
scroll to position [0, 92]
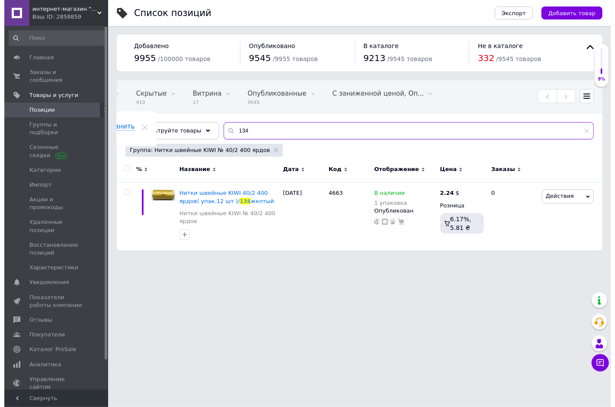
scroll to position [0, 84]
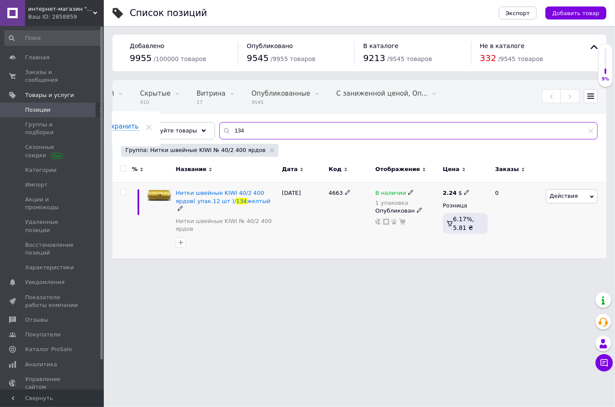
type input "134"
click at [408, 192] on use at bounding box center [410, 192] width 5 height 5
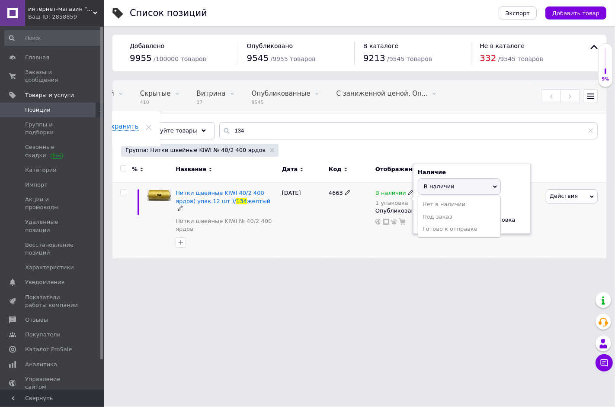
click at [513, 183] on div "Наличие В наличии Нет в наличии Под заказ Готово к отправке Остатки 1 упаковка" at bounding box center [472, 198] width 108 height 61
drag, startPoint x: 453, startPoint y: 222, endPoint x: 418, endPoint y: 219, distance: 34.7
click at [418, 219] on input "1" at bounding box center [451, 219] width 66 height 17
type input "3"
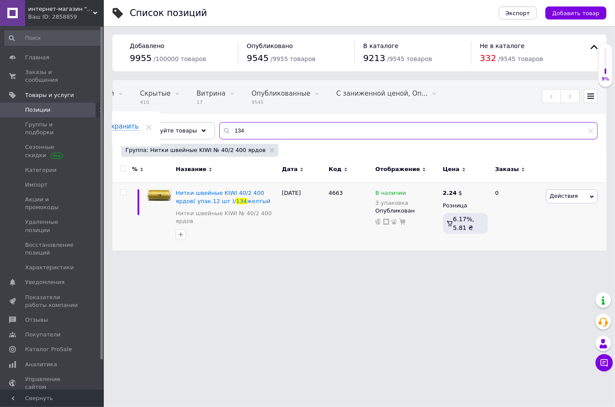
drag, startPoint x: 262, startPoint y: 128, endPoint x: 221, endPoint y: 129, distance: 41.1
click at [221, 129] on input "134" at bounding box center [408, 130] width 378 height 17
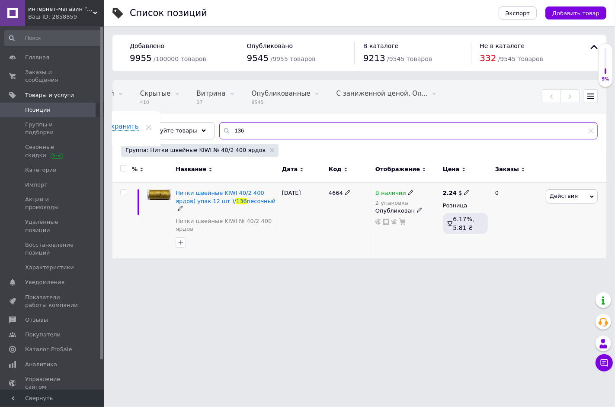
type input "136"
click at [408, 191] on icon at bounding box center [410, 191] width 5 height 5
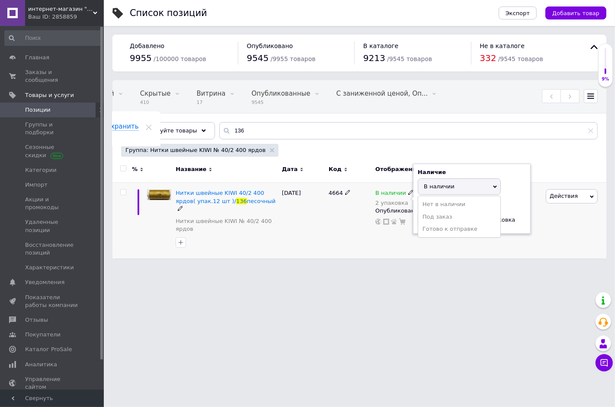
click at [516, 184] on div "Наличие В наличии Нет в наличии Под заказ Готово к отправке Остатки 2 упаковка" at bounding box center [472, 198] width 108 height 61
drag, startPoint x: 447, startPoint y: 218, endPoint x: 417, endPoint y: 218, distance: 30.3
click at [417, 218] on div "Наличие В наличии Нет в наличии Под заказ Готово к отправке Остатки 2 упаковка" at bounding box center [472, 198] width 118 height 70
type input "3"
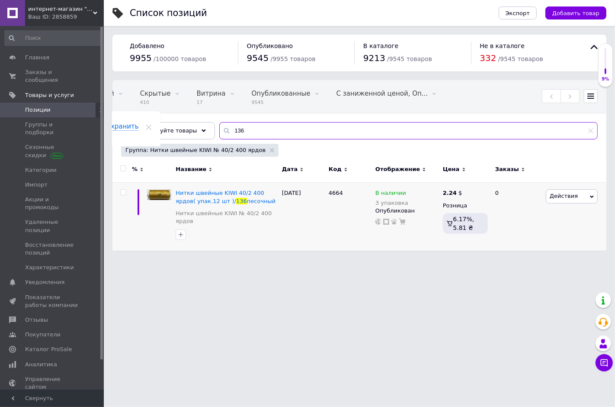
drag, startPoint x: 249, startPoint y: 131, endPoint x: 224, endPoint y: 131, distance: 25.5
click at [224, 131] on input "136" at bounding box center [408, 130] width 378 height 17
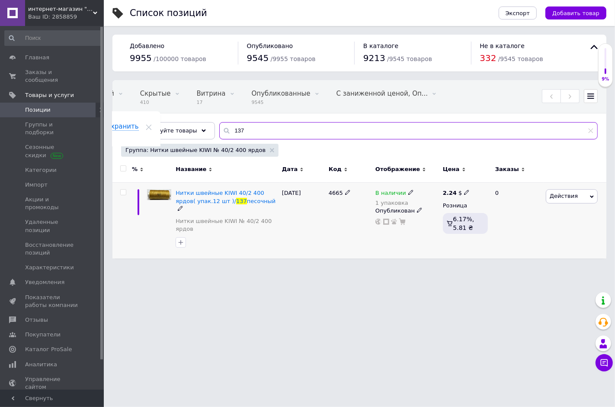
type input "137"
click at [408, 191] on use at bounding box center [410, 192] width 5 height 5
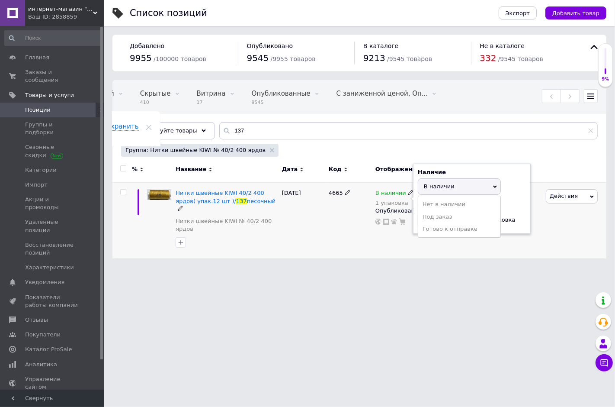
click at [509, 190] on div "Наличие В наличии Нет в наличии Под заказ Готово к отправке Остатки 1 упаковка" at bounding box center [472, 198] width 108 height 61
drag, startPoint x: 442, startPoint y: 219, endPoint x: 409, endPoint y: 219, distance: 33.3
click at [409, 219] on div "В наличии 1 упаковка Наличие В наличии Нет в наличии Под заказ Готово к отправк…" at bounding box center [406, 207] width 63 height 36
type input "2"
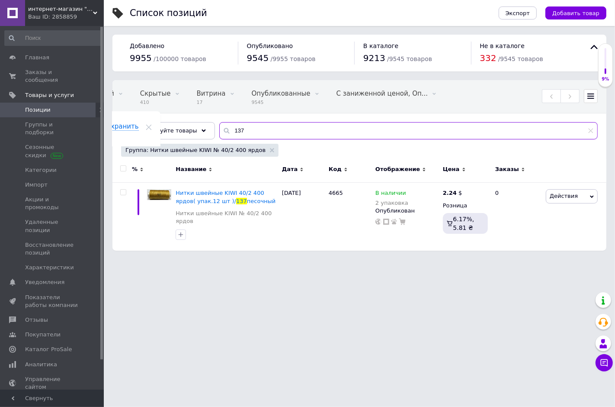
drag, startPoint x: 240, startPoint y: 131, endPoint x: 223, endPoint y: 128, distance: 17.6
click at [223, 128] on input "137" at bounding box center [408, 130] width 378 height 17
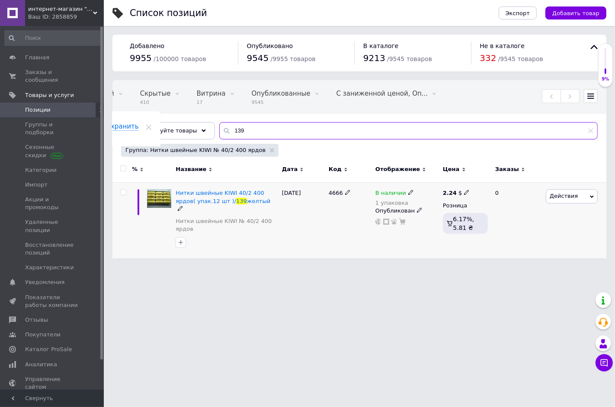
type input "139"
click at [404, 186] on div "В наличии 1 упаковка Опубликован" at bounding box center [406, 221] width 67 height 76
click at [408, 191] on icon at bounding box center [410, 191] width 5 height 5
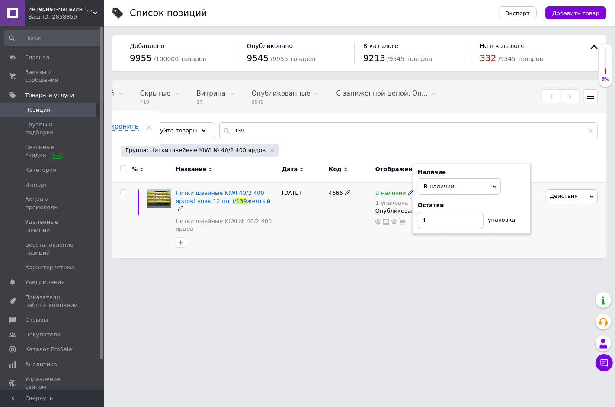
click at [509, 183] on div "Наличие В наличии Нет в наличии Под заказ Готово к отправке Остатки 1 упаковка" at bounding box center [472, 198] width 108 height 61
drag, startPoint x: 453, startPoint y: 218, endPoint x: 411, endPoint y: 220, distance: 42.4
click at [411, 220] on div "В наличии 1 упаковка Наличие В наличии Нет в наличии Под заказ Готово к отправк…" at bounding box center [406, 207] width 63 height 36
type input "3"
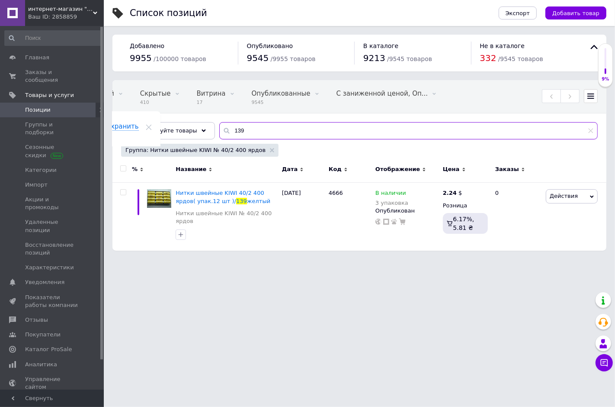
drag, startPoint x: 247, startPoint y: 128, endPoint x: 215, endPoint y: 127, distance: 32.0
click at [219, 127] on div "139" at bounding box center [408, 130] width 378 height 17
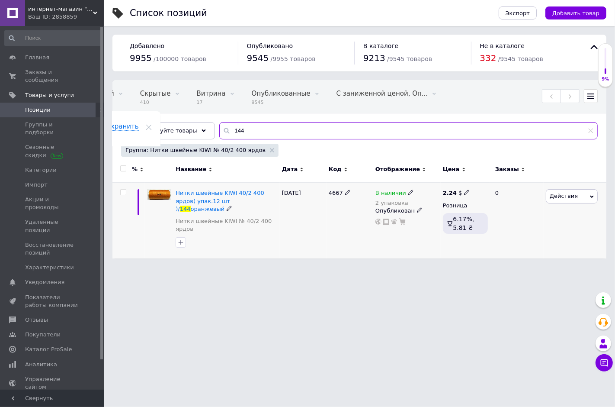
type input "144"
click at [408, 195] on icon at bounding box center [410, 191] width 5 height 5
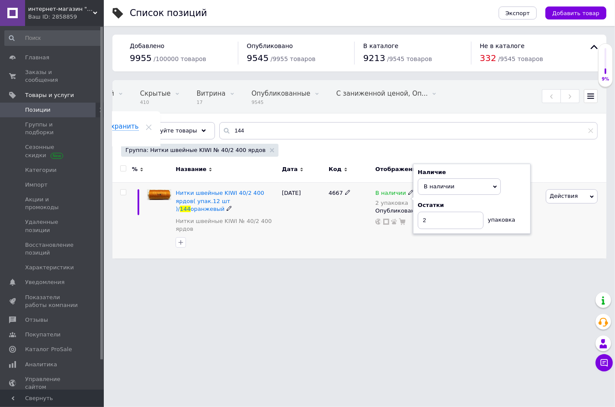
click at [510, 190] on div "Наличие В наличии Нет в наличии Под заказ Готово к отправке Остатки 2 упаковка" at bounding box center [472, 198] width 108 height 61
drag, startPoint x: 439, startPoint y: 221, endPoint x: 416, endPoint y: 221, distance: 23.4
click at [416, 221] on div "Наличие В наличии Нет в наличии Под заказ Готово к отправке Остатки 2 упаковка" at bounding box center [472, 198] width 118 height 70
type input "3"
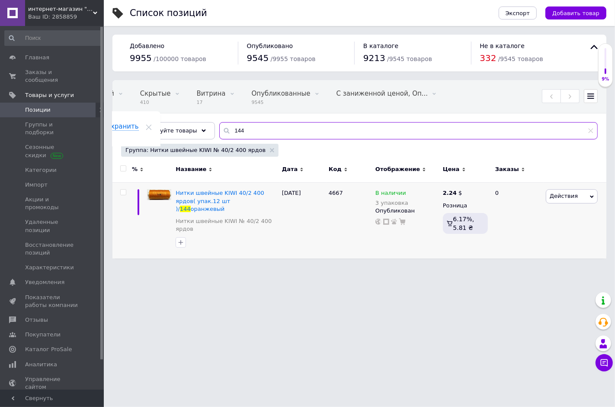
drag, startPoint x: 263, startPoint y: 128, endPoint x: 210, endPoint y: 131, distance: 52.8
click at [219, 131] on input "144" at bounding box center [408, 130] width 378 height 17
type input "145"
click at [408, 191] on icon at bounding box center [410, 191] width 5 height 5
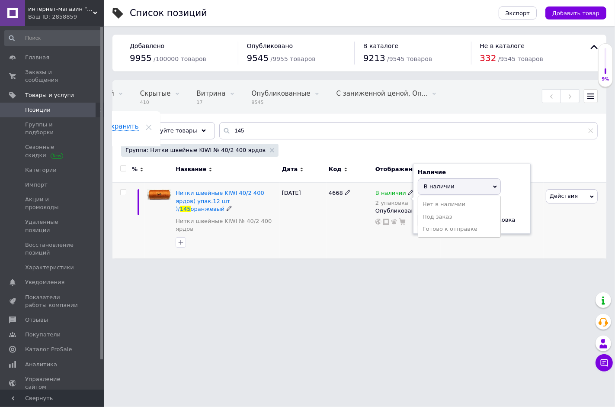
click at [509, 185] on div "Наличие В наличии Нет в наличии Под заказ Готово к отправке Остатки 2 упаковка" at bounding box center [472, 198] width 108 height 61
drag, startPoint x: 450, startPoint y: 218, endPoint x: 421, endPoint y: 218, distance: 29.4
click at [421, 218] on input "2" at bounding box center [451, 219] width 66 height 17
type input "3"
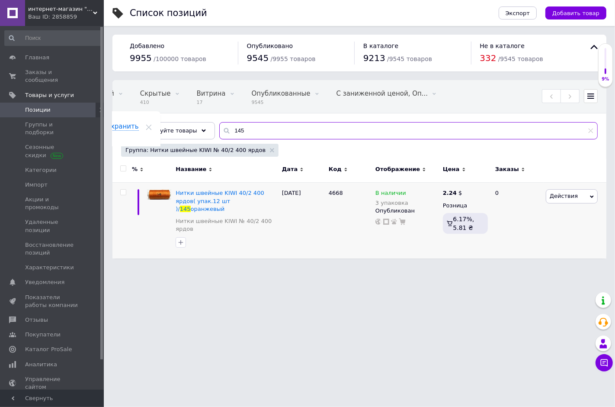
drag, startPoint x: 241, startPoint y: 131, endPoint x: 217, endPoint y: 128, distance: 24.4
click at [219, 128] on div "145" at bounding box center [408, 130] width 378 height 17
type input "148"
click at [408, 192] on icon at bounding box center [410, 191] width 5 height 5
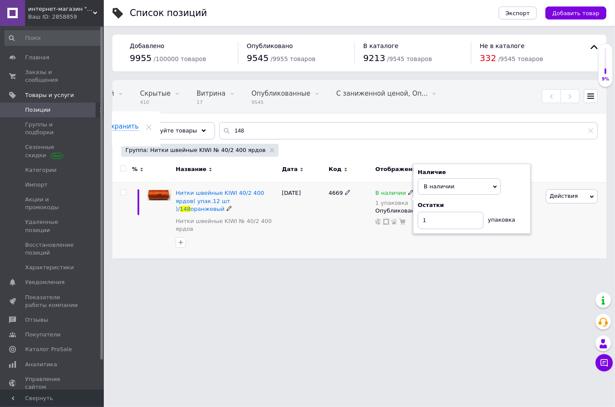
click at [512, 188] on div "Наличие В наличии Нет в наличии Под заказ Готово к отправке Остатки 1 упаковка" at bounding box center [472, 198] width 108 height 61
drag, startPoint x: 439, startPoint y: 227, endPoint x: 417, endPoint y: 227, distance: 21.2
click at [418, 227] on div "1" at bounding box center [451, 219] width 66 height 17
type input "3"
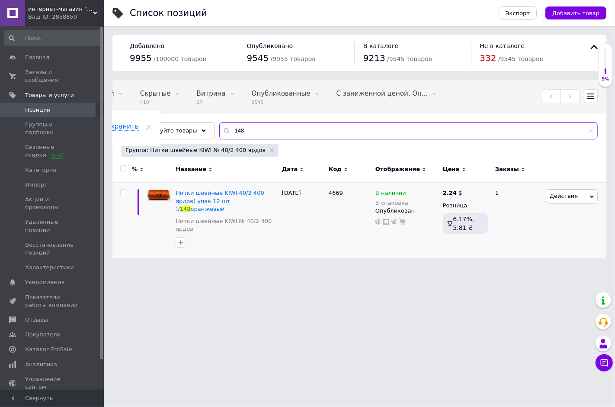
drag, startPoint x: 240, startPoint y: 132, endPoint x: 217, endPoint y: 132, distance: 23.4
click at [219, 132] on div "148" at bounding box center [408, 130] width 378 height 17
type input "149"
click at [408, 194] on icon at bounding box center [410, 191] width 5 height 5
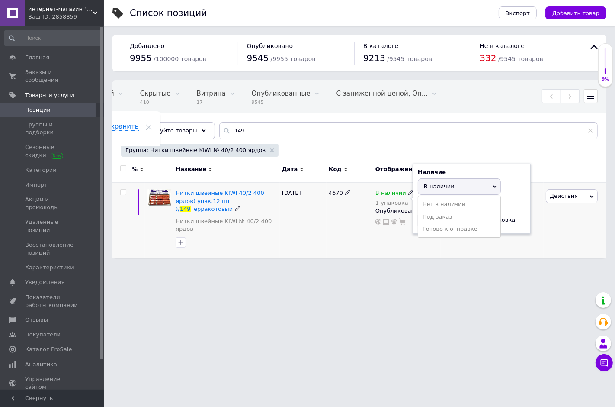
click at [510, 195] on div "Наличие В наличии Нет в наличии Под заказ Готово к отправке Остатки 1 упаковка" at bounding box center [472, 198] width 108 height 61
drag, startPoint x: 442, startPoint y: 221, endPoint x: 420, endPoint y: 221, distance: 22.5
click at [420, 221] on input "1" at bounding box center [451, 219] width 66 height 17
type input "3"
